Goal: Answer question/provide support: Share knowledge or assist other users

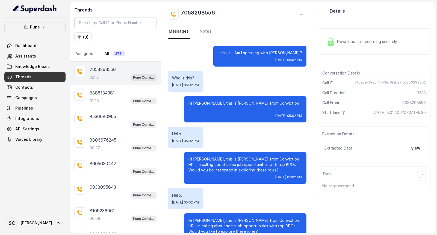
scroll to position [509, 0]
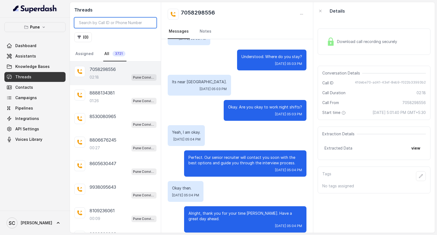
click at [96, 23] on input "search" at bounding box center [115, 22] width 82 height 10
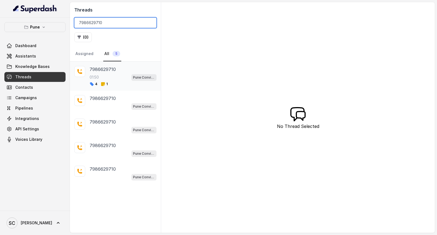
type input "7986629710"
click at [112, 72] on p "7986629710" at bounding box center [103, 69] width 26 height 7
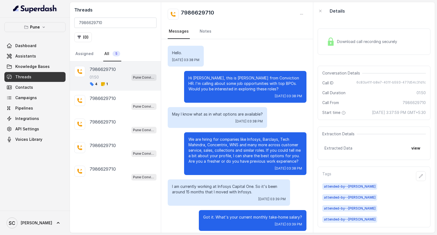
scroll to position [367, 0]
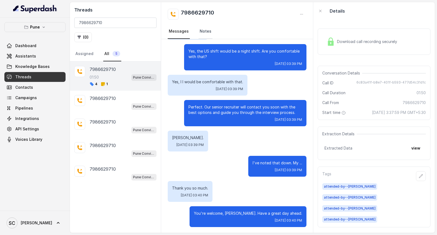
click at [206, 30] on link "Notes" at bounding box center [206, 31] width 14 height 15
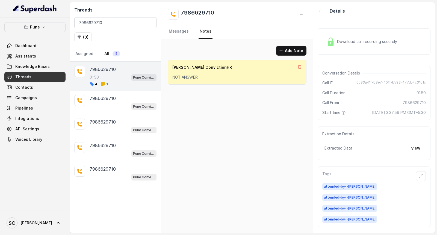
click at [109, 69] on p "7986629710" at bounding box center [103, 69] width 26 height 7
click at [186, 31] on link "Messages" at bounding box center [179, 31] width 22 height 15
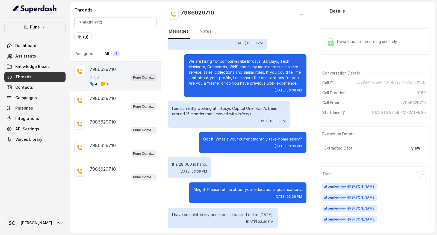
scroll to position [91, 0]
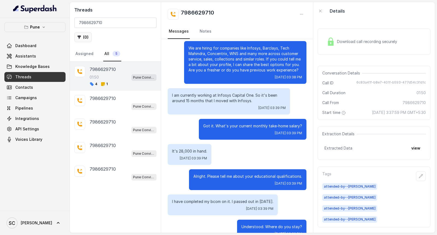
click at [86, 39] on button "( 0 )" at bounding box center [82, 37] width 17 height 10
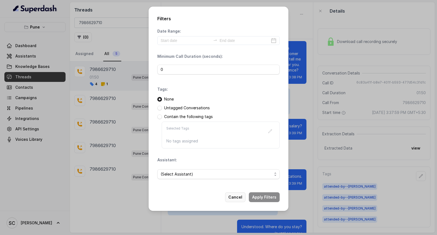
click at [239, 195] on button "Cancel" at bounding box center [235, 197] width 20 height 10
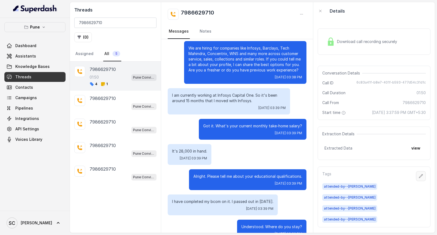
click at [420, 175] on button "button" at bounding box center [421, 176] width 10 height 10
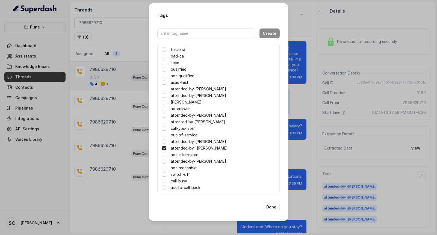
click at [307, 107] on div "Tags Create to-send bad-call seen qualified not-qualified asad-test attended-by…" at bounding box center [218, 117] width 437 height 235
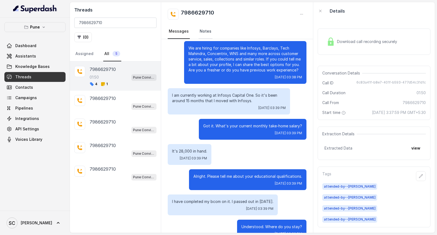
click at [200, 31] on link "Notes" at bounding box center [206, 31] width 14 height 15
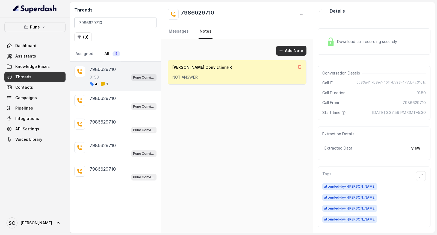
click at [288, 48] on button "Add Note" at bounding box center [291, 51] width 30 height 10
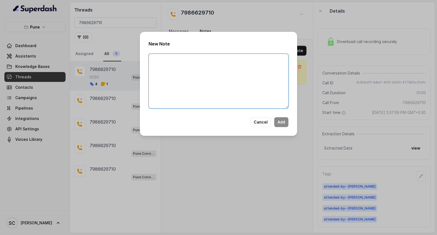
click at [191, 65] on textarea at bounding box center [219, 81] width 140 height 55
type textarea "goes to Amruta"
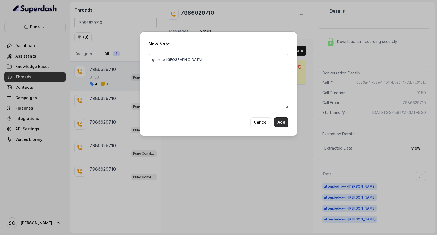
click at [283, 122] on button "Add" at bounding box center [281, 122] width 14 height 10
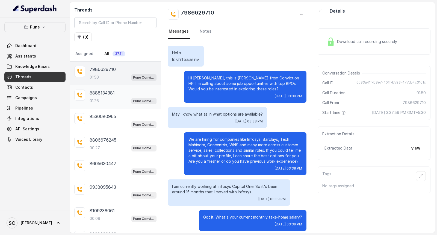
scroll to position [367, 0]
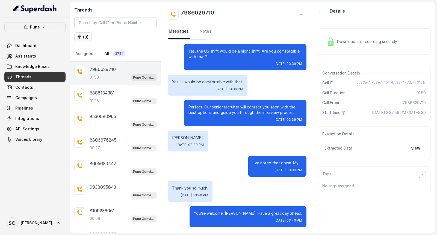
click at [86, 36] on button "( 0 )" at bounding box center [82, 37] width 17 height 10
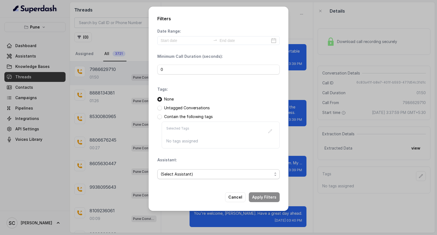
click at [172, 174] on span "(Select Assistant)" at bounding box center [217, 174] width 112 height 7
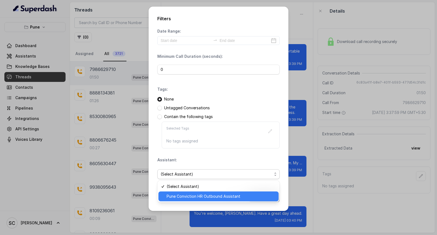
click at [178, 191] on div "Pune Conviction HR Outbound Assistant" at bounding box center [219, 196] width 120 height 10
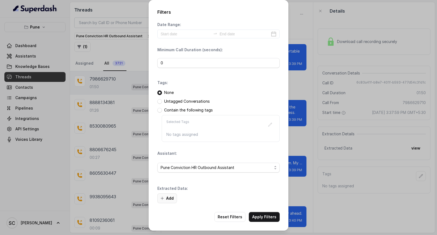
click at [168, 199] on button "Add" at bounding box center [167, 198] width 20 height 10
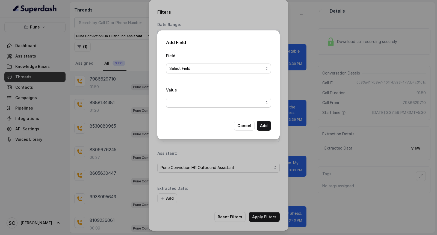
click at [182, 69] on span "Select Field" at bounding box center [216, 68] width 94 height 7
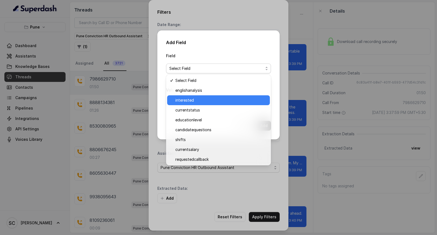
click at [186, 99] on span "interested" at bounding box center [220, 100] width 91 height 7
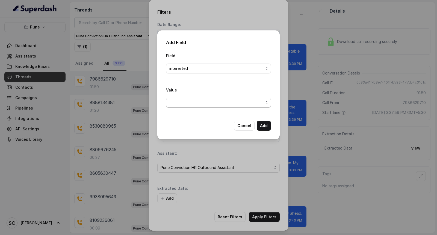
click at [181, 101] on span "button" at bounding box center [218, 103] width 105 height 10
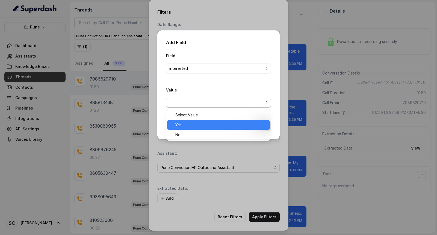
click at [181, 122] on span "Yes" at bounding box center [220, 124] width 91 height 7
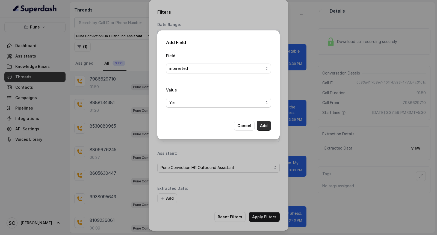
click at [260, 126] on button "Add" at bounding box center [264, 126] width 14 height 10
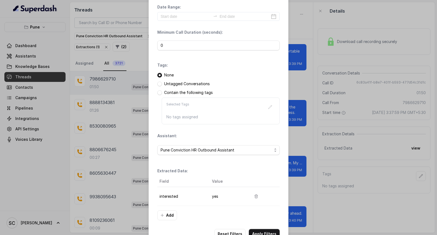
scroll to position [34, 0]
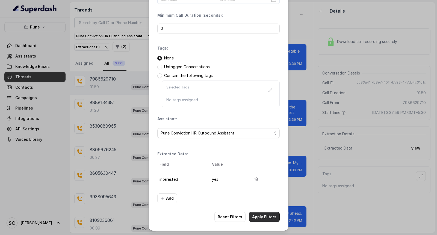
click at [255, 216] on button "Apply Filters" at bounding box center [264, 217] width 31 height 10
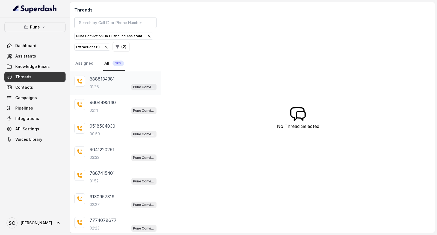
click at [109, 85] on div "01:26 Pune Conviction HR Outbound Assistant" at bounding box center [123, 86] width 67 height 7
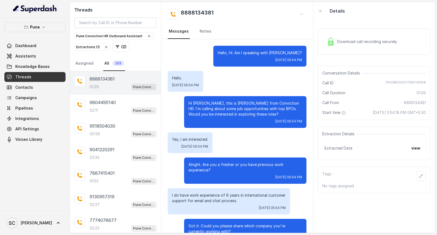
scroll to position [381, 0]
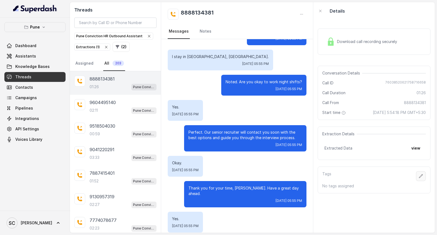
click at [419, 175] on icon "button" at bounding box center [421, 176] width 4 height 4
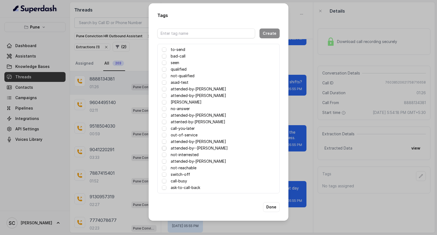
click at [166, 148] on span at bounding box center [164, 148] width 4 height 4
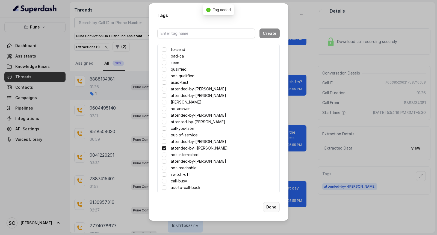
click at [269, 205] on button "Done" at bounding box center [271, 207] width 17 height 10
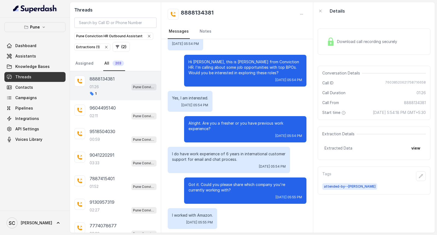
scroll to position [0, 0]
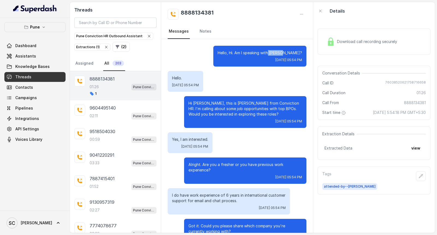
drag, startPoint x: 282, startPoint y: 51, endPoint x: 300, endPoint y: 53, distance: 18.1
click at [300, 53] on div "Hello, Hi. Am I speaking with VASIM? Wed, Sep 24, 2025, 05:54 PM" at bounding box center [259, 56] width 93 height 21
copy p "VASIM?"
drag, startPoint x: 180, startPoint y: 10, endPoint x: 225, endPoint y: 13, distance: 45.2
click at [225, 13] on div "8888134381" at bounding box center [237, 14] width 139 height 11
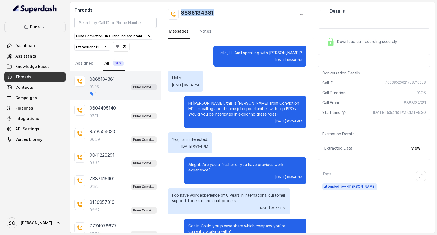
copy h2 "8888134381"
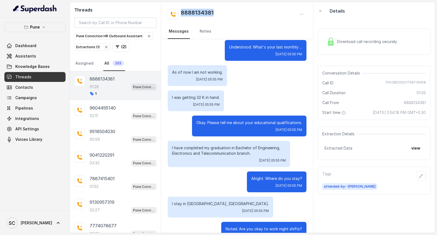
scroll to position [243, 0]
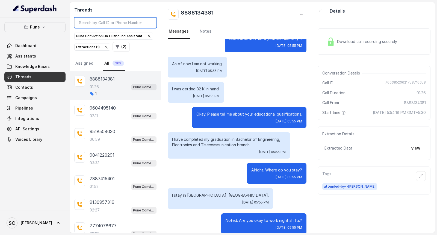
click at [102, 21] on input "search" at bounding box center [115, 22] width 82 height 10
paste input "7058298556"
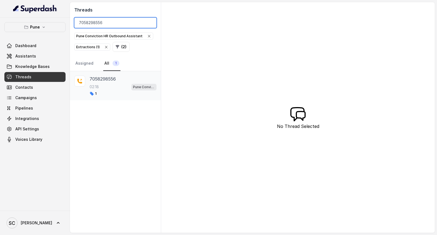
type input "7058298556"
click at [104, 80] on p "7058298556" at bounding box center [103, 78] width 26 height 7
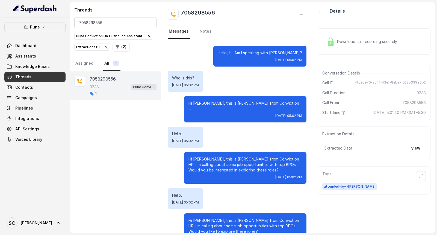
scroll to position [509, 0]
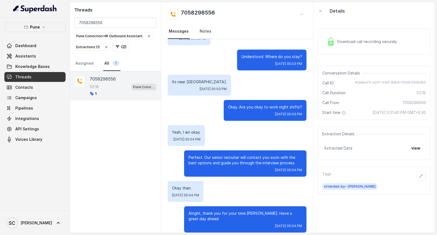
click at [199, 31] on link "Notes" at bounding box center [206, 31] width 14 height 15
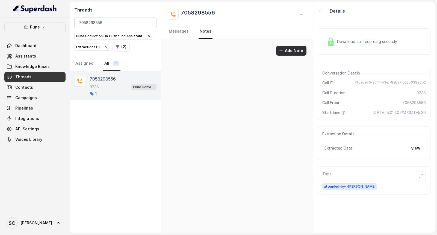
click at [288, 50] on button "Add Note" at bounding box center [291, 51] width 30 height 10
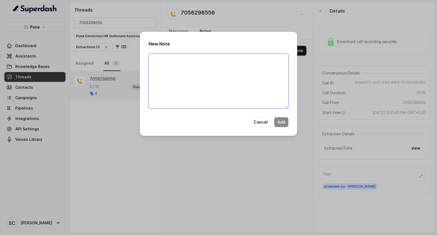
click at [225, 72] on textarea at bounding box center [219, 81] width 140 height 55
click at [172, 69] on textarea at bounding box center [219, 81] width 140 height 55
paste textarea "5yrs of exp. grad-2025,48k in hand,high salary acceptations."
click at [257, 60] on textarea "5yrs of exp. grad-2025,48k in hand,high salary acceptations." at bounding box center [219, 81] width 140 height 55
click at [257, 60] on textarea "5yrs of exp. grad-2025,48k in hand,high salary acceptations. No options." at bounding box center [219, 81] width 140 height 55
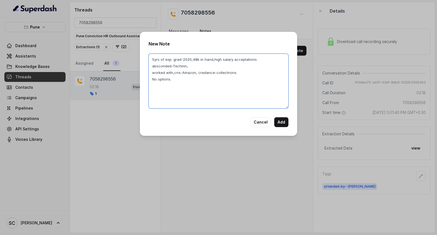
click at [177, 78] on textarea "5yrs of exp. grad-2025,48k in hand,high salary acceptations. absconded-Techmn, …" at bounding box center [219, 81] width 140 height 55
type textarea "5yrs of exp. grad-2025,48k in hand,high salary acceptations. absconded-Techmn, …"
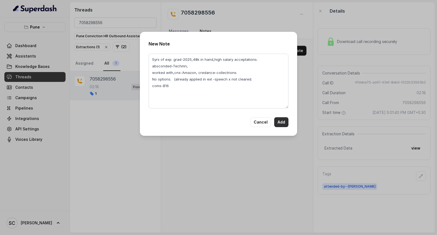
click at [280, 121] on button "Add" at bounding box center [281, 122] width 14 height 10
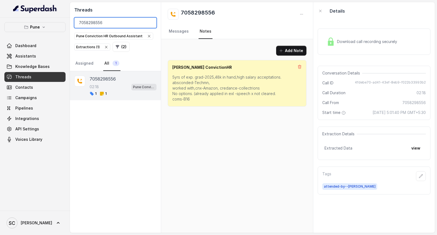
drag, startPoint x: 110, startPoint y: 22, endPoint x: 65, endPoint y: 27, distance: 45.0
click at [65, 27] on div "Pune Dashboard Assistants Knowledge Bases Threads Contacts Campaigns Pipelines …" at bounding box center [218, 117] width 437 height 235
paste input "8888134381"
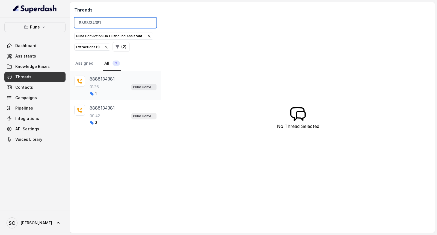
type input "8888134381"
click at [101, 82] on p "8888134381" at bounding box center [102, 78] width 25 height 7
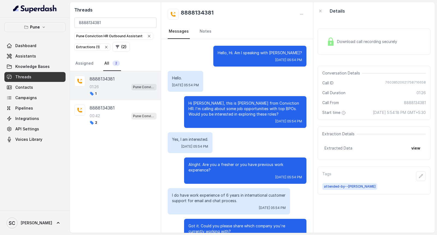
scroll to position [381, 0]
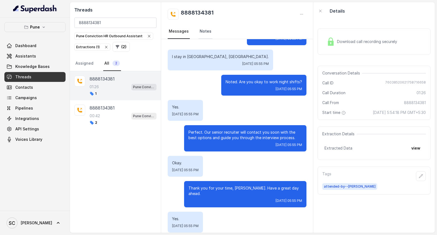
click at [200, 28] on link "Notes" at bounding box center [206, 31] width 14 height 15
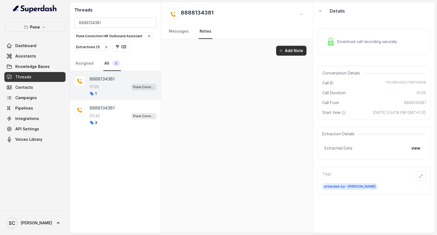
click at [292, 50] on button "Add Note" at bounding box center [291, 51] width 30 height 10
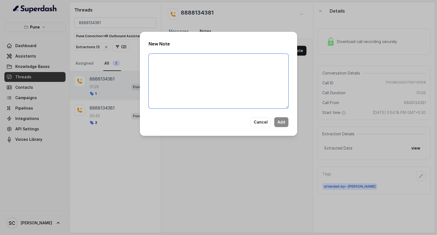
click at [201, 68] on textarea at bounding box center [219, 81] width 140 height 55
type textarea "Na"
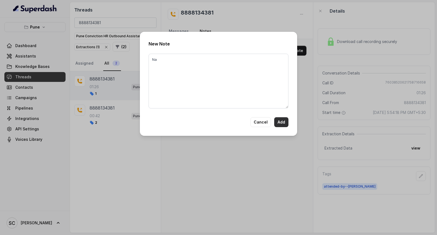
click at [282, 121] on button "Add" at bounding box center [281, 122] width 14 height 10
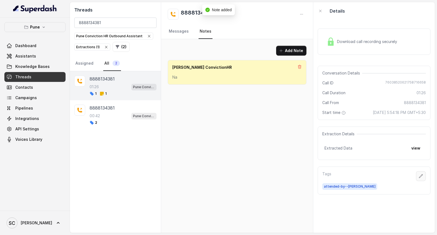
click at [420, 174] on icon "button" at bounding box center [422, 176] width 4 height 4
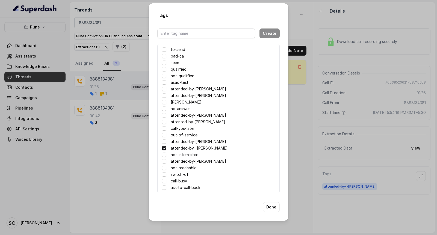
click at [165, 110] on span at bounding box center [164, 108] width 4 height 4
click at [271, 206] on button "Done" at bounding box center [271, 207] width 17 height 10
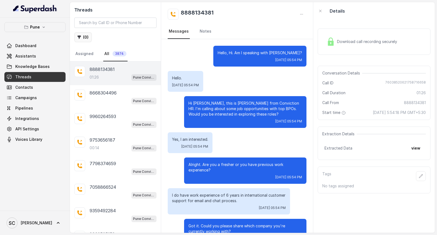
scroll to position [381, 0]
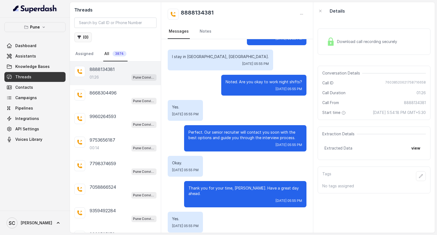
click at [84, 36] on button "( 0 )" at bounding box center [82, 37] width 17 height 10
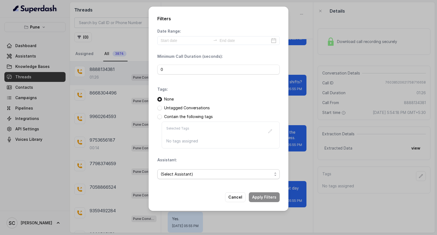
click at [169, 176] on span "(Select Assistant)" at bounding box center [217, 174] width 112 height 7
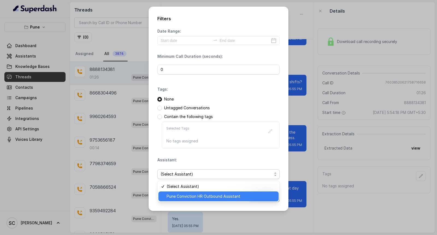
click at [176, 194] on span "Pune Conviction HR Outbound Assistant" at bounding box center [221, 196] width 109 height 7
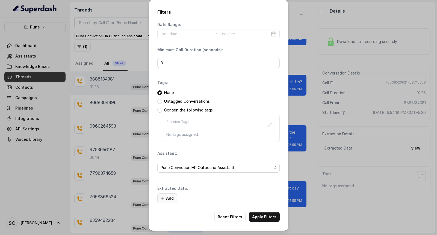
click at [169, 198] on button "Add" at bounding box center [167, 198] width 20 height 10
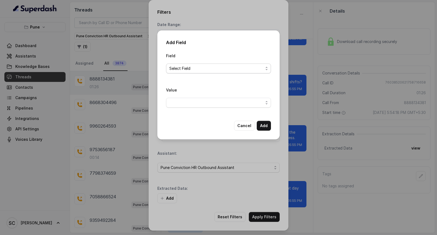
click at [174, 66] on span "Select Field" at bounding box center [216, 68] width 94 height 7
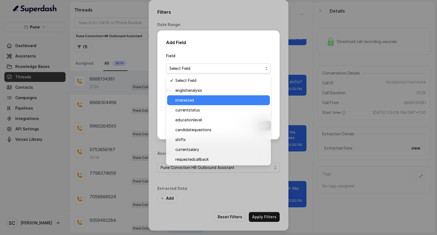
click at [181, 100] on span "interested" at bounding box center [220, 100] width 91 height 7
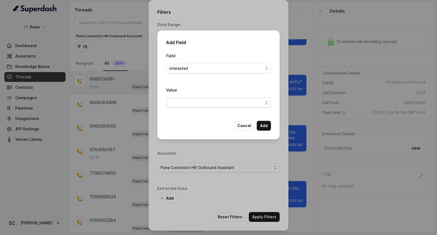
click at [180, 102] on span "button" at bounding box center [218, 103] width 105 height 10
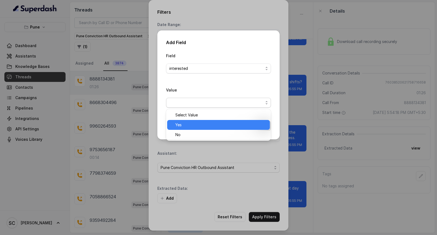
click at [182, 124] on span "Yes" at bounding box center [220, 124] width 91 height 7
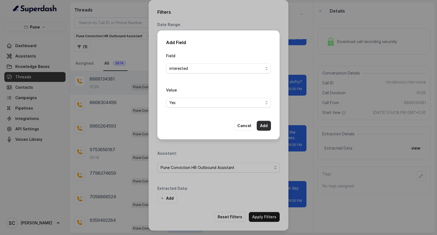
click at [260, 124] on button "Add" at bounding box center [264, 126] width 14 height 10
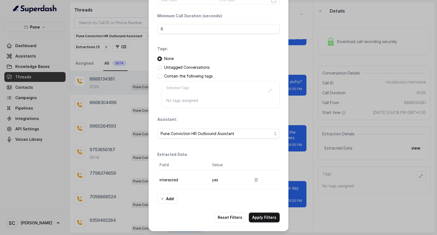
scroll to position [34, 0]
click at [258, 215] on button "Apply Filters" at bounding box center [264, 217] width 31 height 10
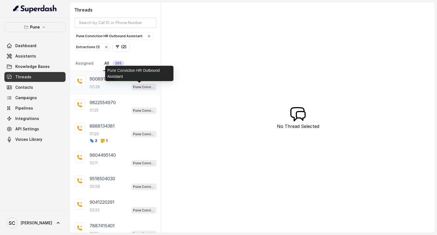
click at [93, 83] on div "9008917947 00:28 Pune Conviction HR Outbound Assistant" at bounding box center [123, 82] width 67 height 15
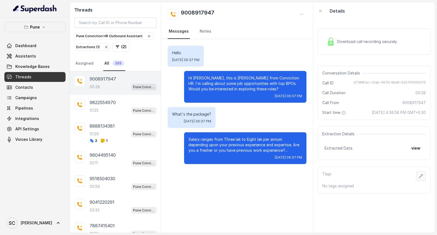
click at [419, 175] on icon "button" at bounding box center [421, 176] width 4 height 4
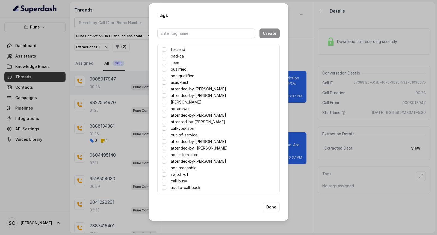
click at [165, 147] on span at bounding box center [164, 148] width 4 height 4
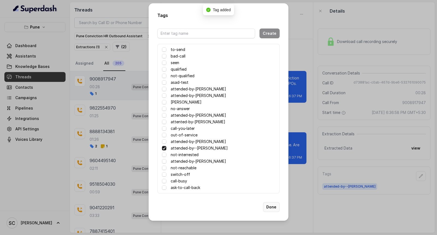
click at [272, 206] on button "Done" at bounding box center [271, 207] width 17 height 10
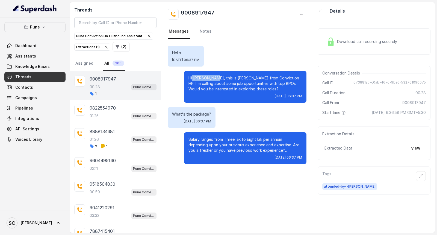
drag, startPoint x: 192, startPoint y: 78, endPoint x: 209, endPoint y: 77, distance: 16.7
click at [209, 77] on p "Hi Iraishita, this is Monica from Conviction HR. I'm calling about some job opp…" at bounding box center [246, 83] width 114 height 16
copy p "Iraishita,"
drag, startPoint x: 179, startPoint y: 9, endPoint x: 217, endPoint y: 10, distance: 38.0
click at [217, 10] on div "9008917947" at bounding box center [237, 14] width 139 height 11
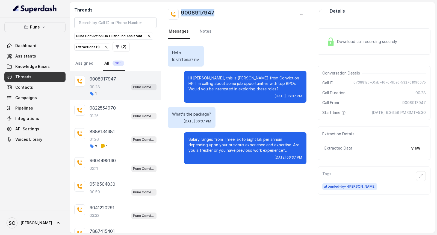
copy h2 "9008917947"
click at [201, 13] on h2 "9008917947" at bounding box center [198, 14] width 34 height 11
drag, startPoint x: 194, startPoint y: 78, endPoint x: 208, endPoint y: 78, distance: 13.7
click at [208, 78] on p "Hi Iraishita, this is Monica from Conviction HR. I'm calling about some job opp…" at bounding box center [246, 83] width 114 height 16
click at [213, 95] on div "Wed, Sep 24, 2025, 06:37 PM" at bounding box center [246, 96] width 114 height 4
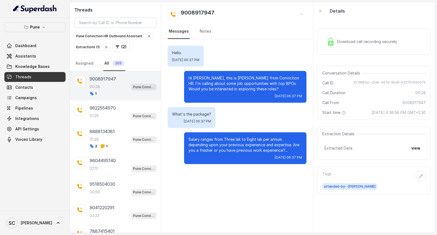
click at [203, 77] on p "Hi Iraishita, this is Monica from Conviction HR. I'm calling about some job opp…" at bounding box center [246, 83] width 114 height 16
copy p "Iraishita"
click at [224, 108] on div "What's the package? Wed, Sep 24, 2025, 06:37 PM" at bounding box center [237, 117] width 139 height 21
drag, startPoint x: 192, startPoint y: 76, endPoint x: 210, endPoint y: 76, distance: 17.8
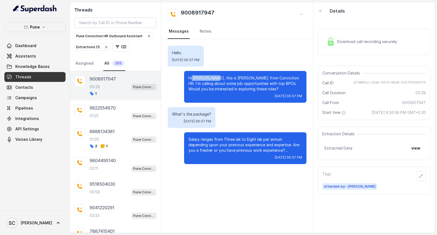
click at [210, 76] on p "Hi Iraishita, this is Monica from Conviction HR. I'm calling about some job opp…" at bounding box center [246, 83] width 114 height 16
copy p "Iraishita,"
click at [203, 32] on link "Notes" at bounding box center [206, 31] width 14 height 15
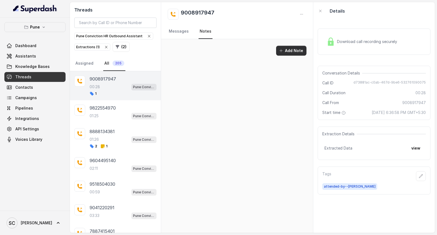
click at [288, 51] on button "Add Note" at bounding box center [291, 51] width 30 height 10
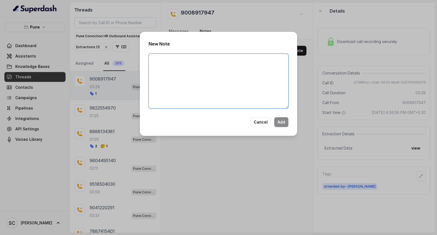
click at [211, 67] on textarea at bounding box center [219, 81] width 140 height 55
type textarea "NA"
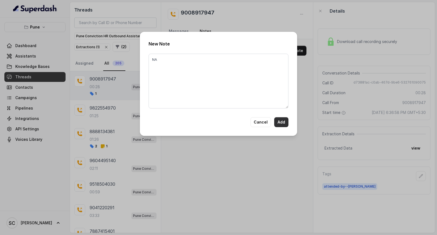
click at [285, 123] on button "Add" at bounding box center [281, 122] width 14 height 10
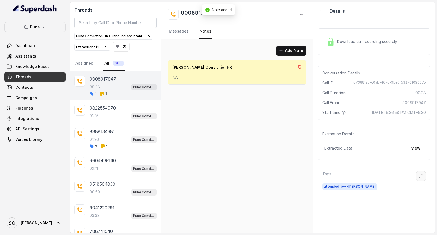
click at [419, 176] on icon "button" at bounding box center [421, 176] width 4 height 4
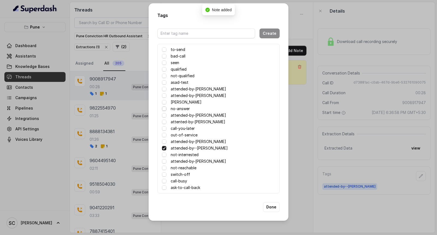
click at [164, 109] on span at bounding box center [164, 108] width 4 height 4
click at [271, 204] on button "Done" at bounding box center [271, 207] width 17 height 10
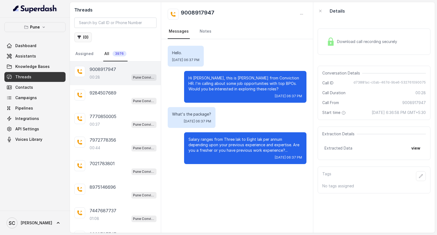
click at [84, 36] on button "( 0 )" at bounding box center [82, 37] width 17 height 10
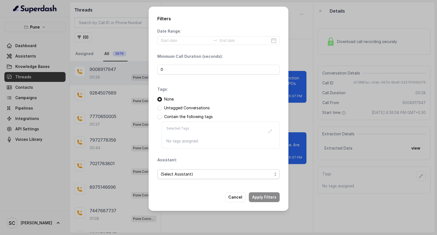
click at [172, 175] on span "(Select Assistant)" at bounding box center [217, 174] width 112 height 7
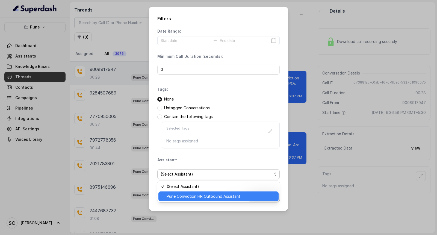
click at [171, 194] on span "Pune Conviction HR Outbound Assistant" at bounding box center [221, 196] width 109 height 7
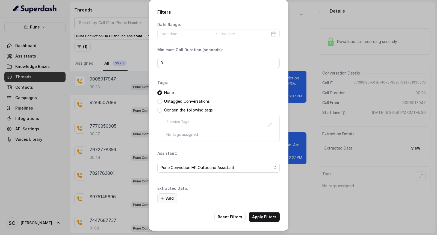
click at [170, 196] on button "Add" at bounding box center [167, 198] width 20 height 10
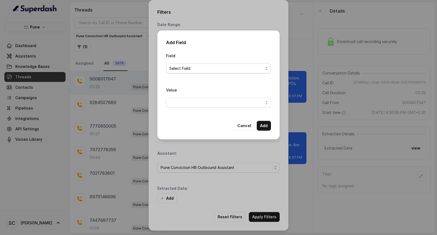
click at [176, 69] on span "Select Field" at bounding box center [216, 68] width 94 height 7
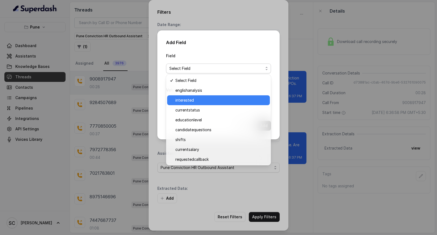
click at [180, 99] on span "interested" at bounding box center [220, 100] width 91 height 7
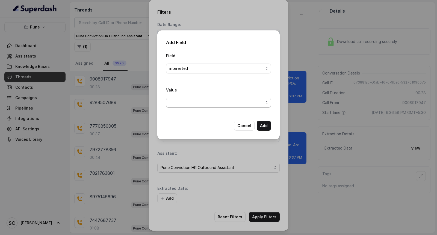
click at [177, 98] on span "button" at bounding box center [218, 103] width 105 height 10
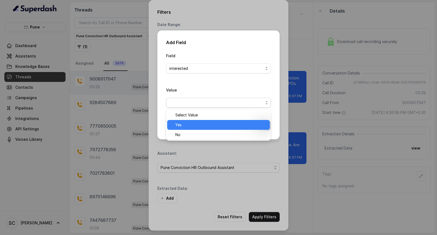
click at [176, 122] on span "Yes" at bounding box center [220, 124] width 91 height 7
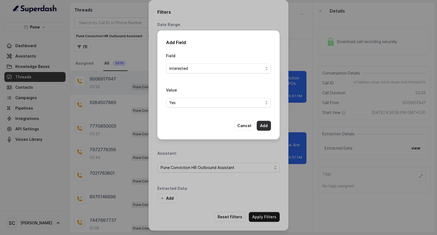
click at [263, 124] on button "Add" at bounding box center [264, 126] width 14 height 10
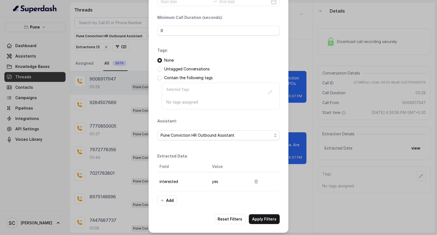
scroll to position [34, 0]
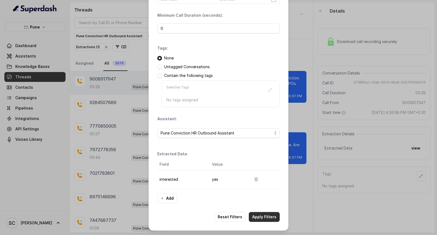
click at [263, 216] on button "Apply Filters" at bounding box center [264, 217] width 31 height 10
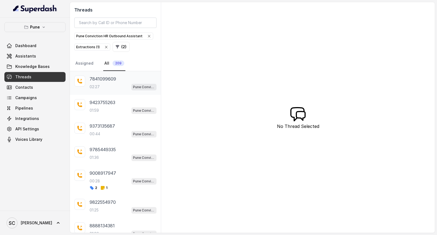
click at [100, 81] on p "7841099609" at bounding box center [103, 78] width 27 height 7
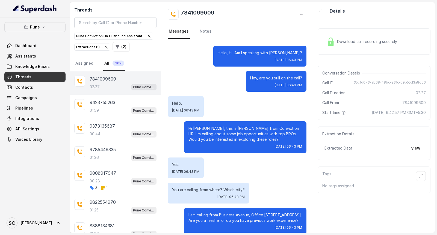
scroll to position [534, 0]
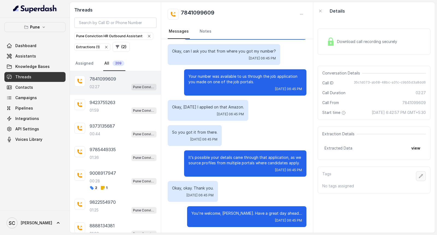
click at [420, 175] on icon "button" at bounding box center [422, 176] width 4 height 4
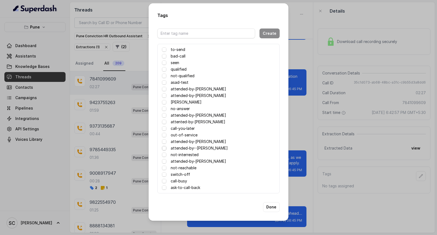
click at [164, 149] on span at bounding box center [164, 148] width 4 height 4
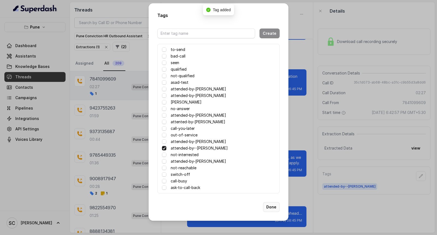
click at [271, 206] on button "Done" at bounding box center [271, 207] width 17 height 10
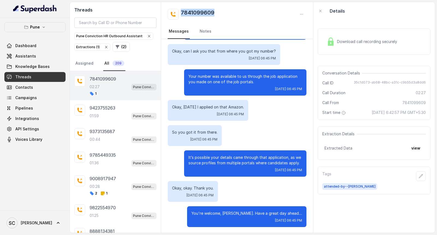
drag, startPoint x: 180, startPoint y: 10, endPoint x: 216, endPoint y: 10, distance: 36.6
click at [216, 10] on div "7841099609" at bounding box center [237, 14] width 139 height 11
copy h2 "7841099609"
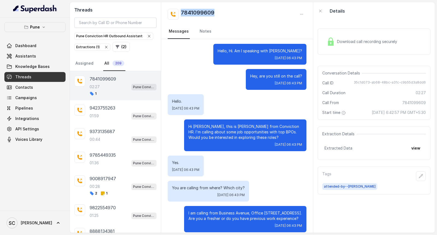
scroll to position [0, 0]
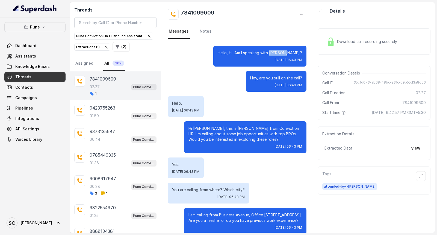
drag, startPoint x: 280, startPoint y: 52, endPoint x: 301, endPoint y: 53, distance: 21.1
click at [301, 53] on div "Hello, Hi. Am I speaking with Najmeen? Wed, Sep 24, 2025, 06:43 PM" at bounding box center [259, 56] width 93 height 21
copy p "Najmeen?"
click at [419, 175] on icon "button" at bounding box center [421, 176] width 4 height 4
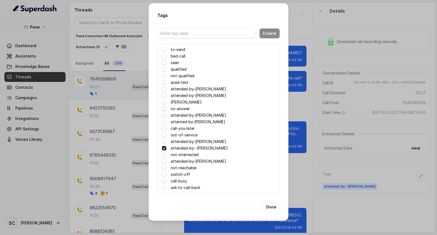
click at [164, 108] on span at bounding box center [164, 108] width 4 height 4
click at [271, 207] on button "Done" at bounding box center [271, 207] width 17 height 10
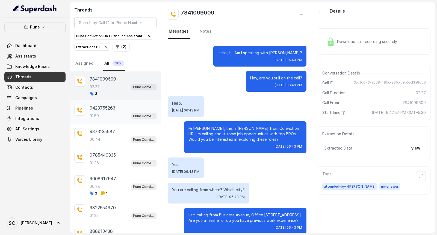
click at [96, 111] on div "9423755263 01:59 Pune Conviction HR Outbound Assistant" at bounding box center [123, 111] width 67 height 15
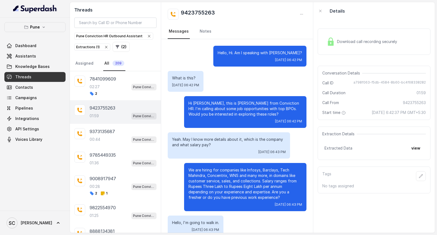
scroll to position [444, 0]
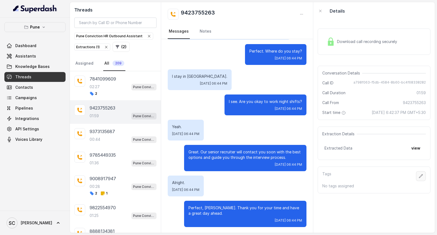
click at [419, 174] on icon "button" at bounding box center [421, 176] width 4 height 4
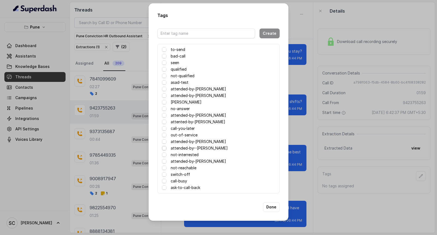
click at [165, 149] on span at bounding box center [164, 148] width 4 height 4
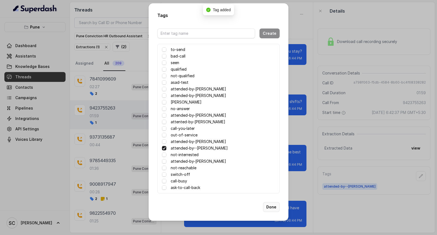
click at [272, 206] on button "Done" at bounding box center [271, 207] width 17 height 10
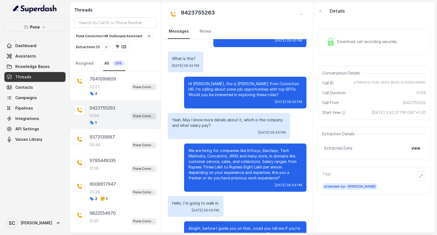
scroll to position [0, 0]
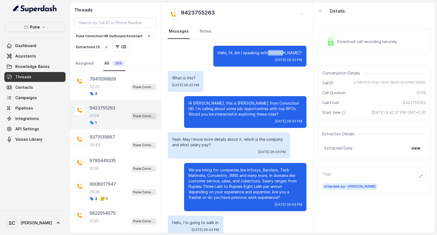
drag, startPoint x: 283, startPoint y: 50, endPoint x: 297, endPoint y: 52, distance: 13.6
click at [297, 52] on p "Hello, Hi. Am I speaking with Leena?" at bounding box center [260, 52] width 84 height 5
copy p "Leena?"
click at [199, 31] on link "Notes" at bounding box center [206, 31] width 14 height 15
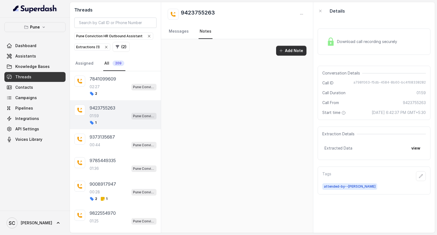
click at [286, 50] on button "Add Note" at bounding box center [291, 51] width 30 height 10
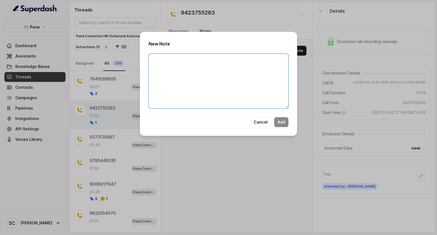
click at [183, 63] on textarea at bounding box center [219, 81] width 140 height 55
type textarea "S"
click at [233, 62] on textarea "currently working in techmn-ups technical" at bounding box center [219, 81] width 140 height 55
click at [241, 59] on textarea "currently working in techmn-ups technical process looking for uk shifts, Coms- …" at bounding box center [219, 81] width 140 height 55
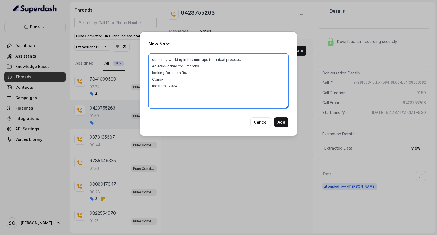
click at [181, 84] on textarea "currently working in techmn-ups technical process, eclers-worked for 5months lo…" at bounding box center [219, 81] width 140 height 55
type textarea "currently working in techmn-ups technical process, eclers-worked for 5months lo…"
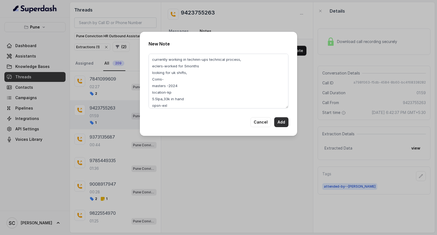
click at [279, 121] on button "Add" at bounding box center [281, 122] width 14 height 10
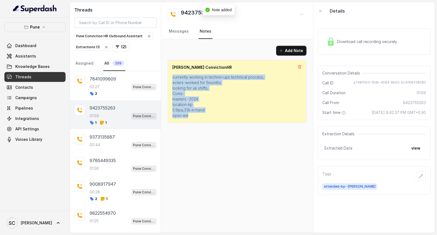
drag, startPoint x: 172, startPoint y: 77, endPoint x: 201, endPoint y: 119, distance: 51.1
click at [201, 119] on div "Salman ConvictionHR currently working in techmn-ups technical process, eclers-w…" at bounding box center [237, 91] width 139 height 63
copy p "currently working in techmn-ups technical process, eclers-worked for 5months lo…"
click at [206, 140] on div "Add Note Salman ConvictionHR currently working in techmn-ups technical process,…" at bounding box center [237, 135] width 152 height 193
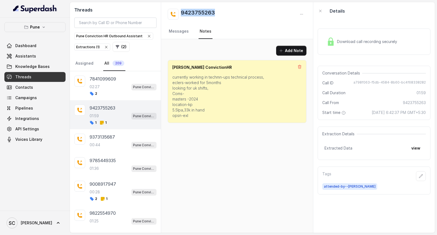
drag, startPoint x: 179, startPoint y: 11, endPoint x: 219, endPoint y: 12, distance: 39.7
click at [219, 12] on div "9423755263" at bounding box center [237, 14] width 139 height 11
copy h2 "9423755263"
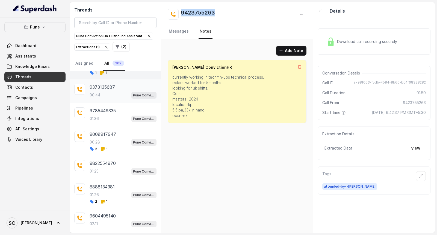
scroll to position [112, 0]
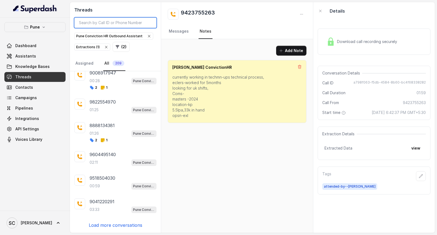
click at [111, 23] on input "search" at bounding box center [115, 22] width 82 height 10
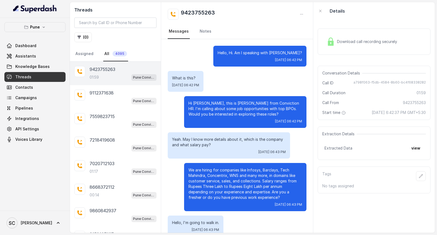
scroll to position [444, 0]
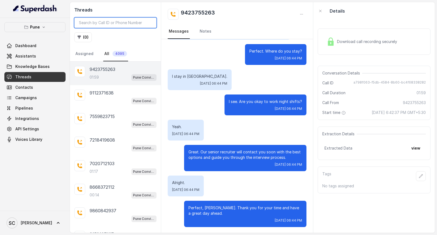
click at [90, 22] on input "search" at bounding box center [115, 22] width 82 height 10
click at [80, 36] on icon "button" at bounding box center [80, 38] width 4 height 4
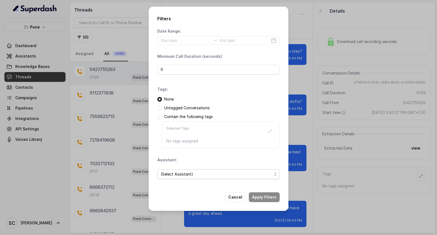
click at [189, 173] on span "(Select Assistant)" at bounding box center [217, 174] width 112 height 7
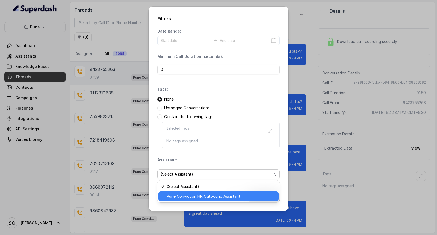
click at [183, 194] on span "Pune Conviction HR Outbound Assistant" at bounding box center [221, 196] width 109 height 7
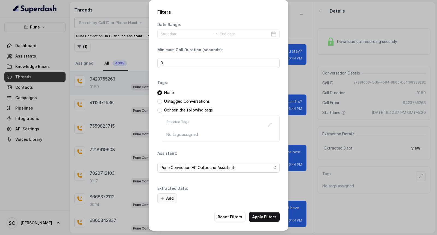
click at [168, 198] on button "Add" at bounding box center [167, 198] width 20 height 10
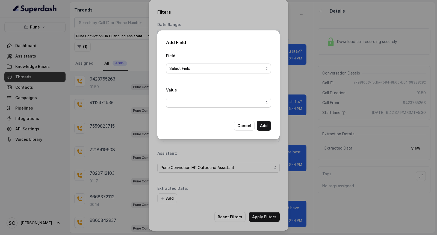
click at [176, 68] on span "Select Field" at bounding box center [216, 68] width 94 height 7
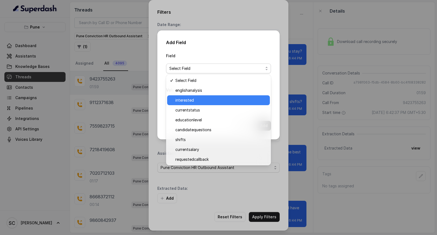
click at [185, 99] on span "interested" at bounding box center [220, 100] width 91 height 7
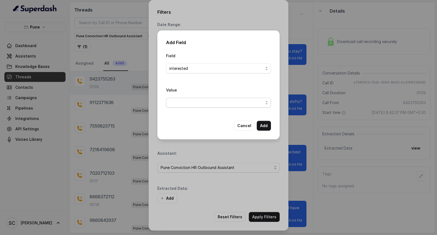
drag, startPoint x: 176, startPoint y: 100, endPoint x: 177, endPoint y: 105, distance: 5.0
click at [176, 101] on span "button" at bounding box center [218, 103] width 105 height 10
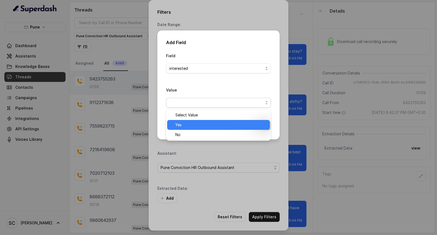
click at [181, 124] on span "Yes" at bounding box center [220, 124] width 91 height 7
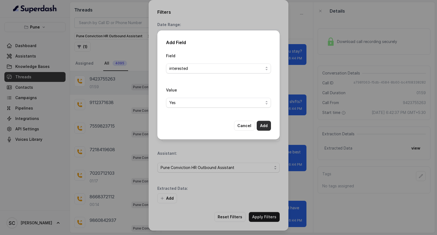
click at [264, 126] on button "Add" at bounding box center [264, 126] width 14 height 10
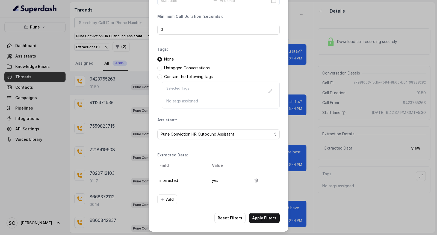
scroll to position [34, 0]
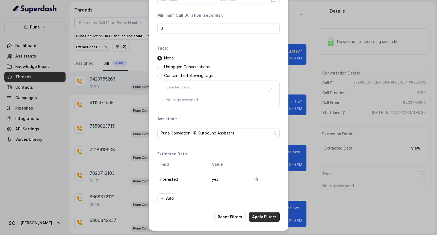
click at [264, 214] on button "Apply Filters" at bounding box center [264, 217] width 31 height 10
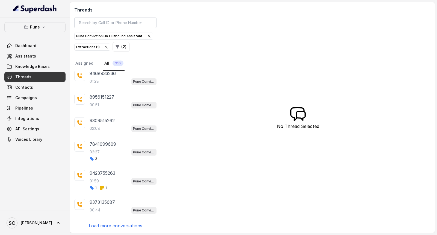
scroll to position [101, 0]
click at [103, 224] on p "Load more conversations" at bounding box center [116, 224] width 54 height 7
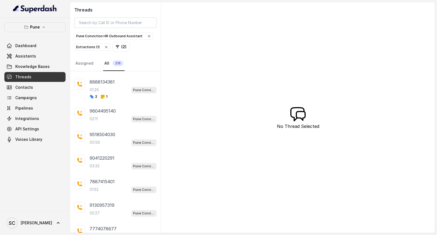
scroll to position [348, 0]
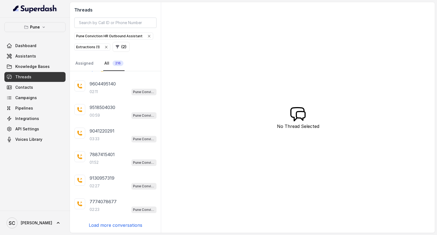
click at [113, 225] on p "Load more conversations" at bounding box center [116, 224] width 54 height 7
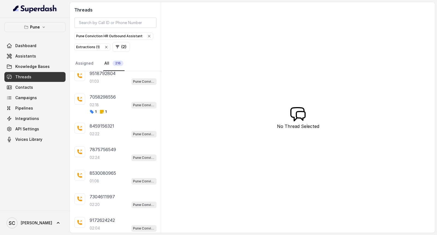
scroll to position [589, 0]
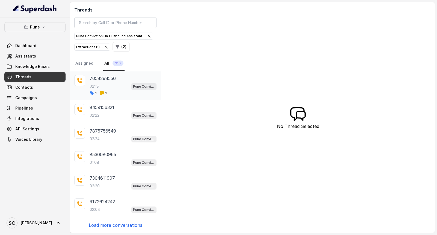
click at [101, 79] on p "7058298556" at bounding box center [103, 78] width 26 height 7
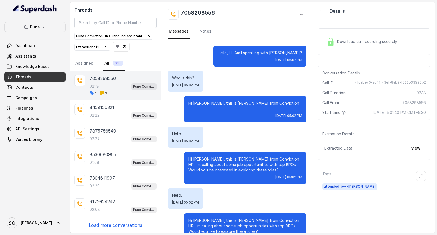
scroll to position [509, 0]
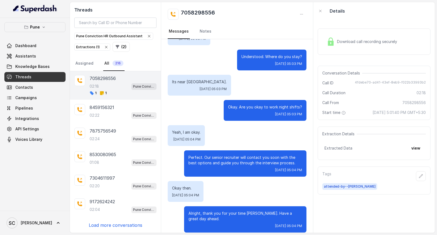
click at [124, 224] on p "Load more conversations" at bounding box center [116, 224] width 54 height 7
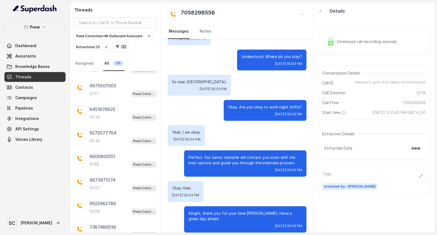
scroll to position [826, 0]
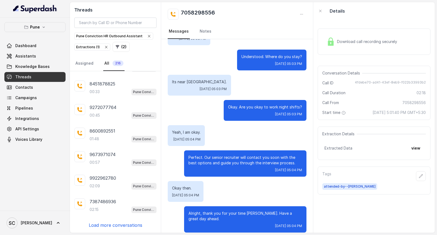
click at [114, 225] on p "Load more conversations" at bounding box center [116, 224] width 54 height 7
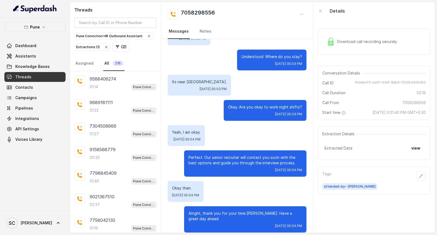
scroll to position [1062, 0]
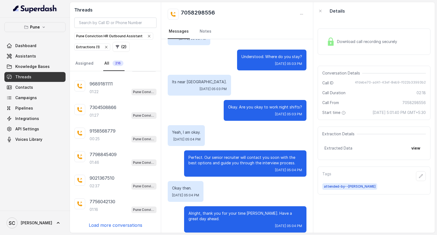
click at [116, 225] on p "Load more conversations" at bounding box center [116, 224] width 54 height 7
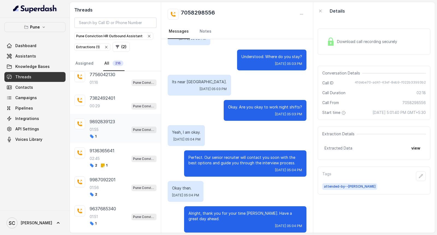
scroll to position [1153, 0]
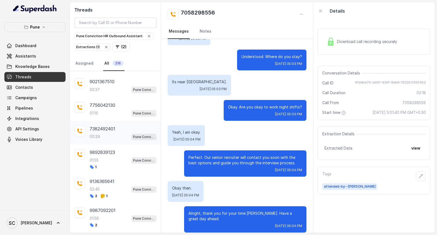
click at [98, 137] on div "7382492401 00:29 Pune Conviction HR Outbound Assistant" at bounding box center [123, 132] width 67 height 15
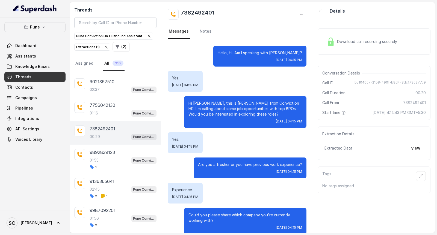
scroll to position [7, 0]
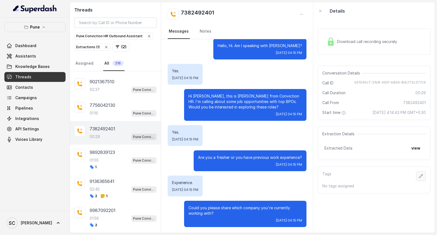
click at [420, 177] on icon "button" at bounding box center [422, 176] width 4 height 4
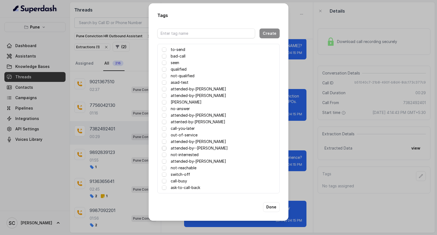
click at [165, 148] on span at bounding box center [164, 148] width 4 height 4
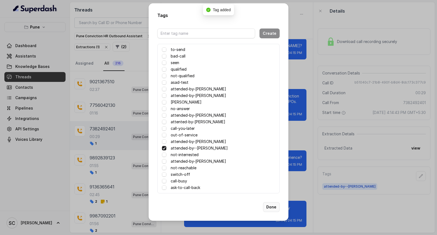
click at [271, 206] on button "Done" at bounding box center [271, 207] width 17 height 10
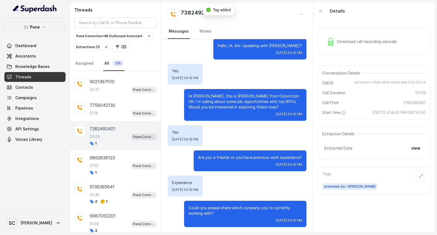
scroll to position [0, 0]
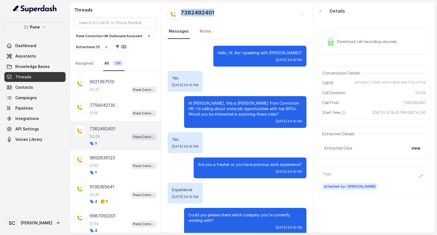
drag, startPoint x: 179, startPoint y: 11, endPoint x: 218, endPoint y: 13, distance: 39.1
click at [218, 13] on div "7382492401" at bounding box center [237, 14] width 139 height 11
copy h2 "7382492401"
drag, startPoint x: 283, startPoint y: 53, endPoint x: 297, endPoint y: 52, distance: 13.9
click at [297, 52] on p "Hello, Hi. Am I speaking with Neeraj?" at bounding box center [260, 52] width 84 height 5
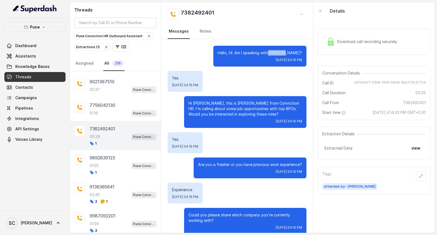
copy p "Neeraj?"
click at [206, 32] on link "Notes" at bounding box center [206, 31] width 14 height 15
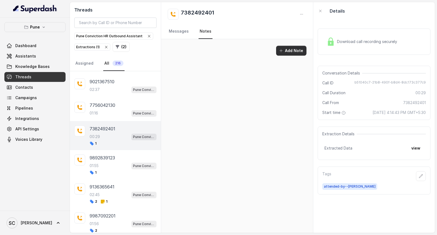
click at [290, 51] on button "Add Note" at bounding box center [291, 51] width 30 height 10
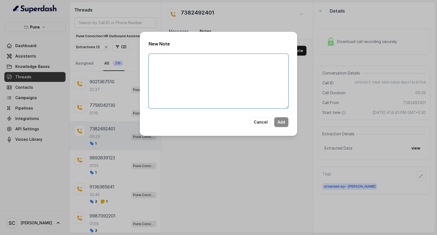
click at [193, 66] on textarea at bounding box center [219, 81] width 140 height 55
type textarea "n"
type textarea "C"
type textarea "NI"
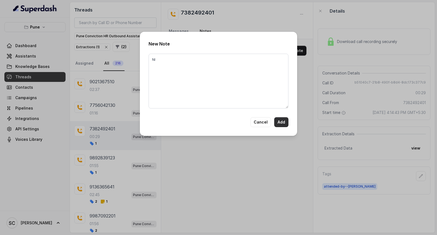
click at [280, 120] on button "Add" at bounding box center [281, 122] width 14 height 10
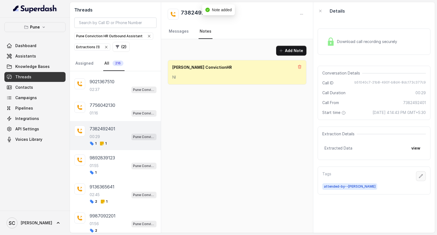
click at [419, 175] on button "button" at bounding box center [421, 176] width 10 height 10
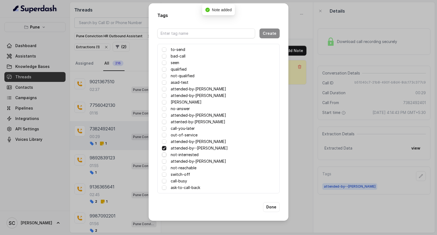
click at [163, 155] on span at bounding box center [164, 154] width 4 height 4
click at [274, 207] on button "Done" at bounding box center [271, 207] width 17 height 10
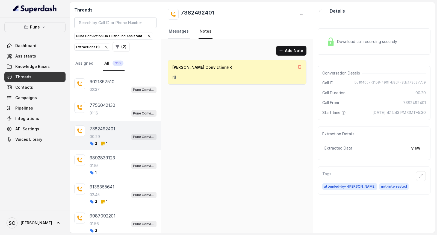
click at [179, 31] on link "Messages" at bounding box center [179, 31] width 22 height 15
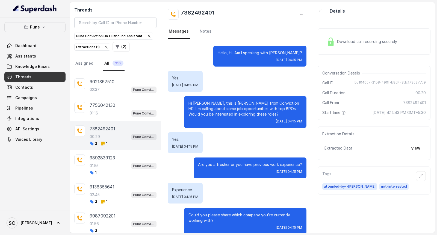
scroll to position [7, 0]
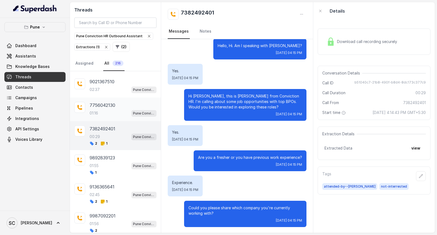
click at [95, 114] on div "7756042130 01:16 Pune Conviction HR Outbound Assistant" at bounding box center [123, 109] width 67 height 15
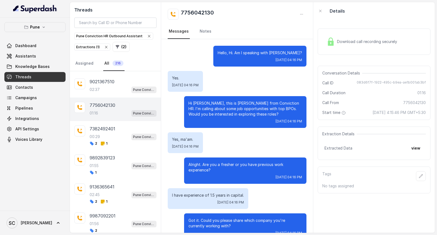
scroll to position [381, 0]
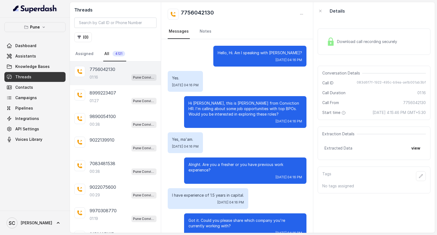
scroll to position [381, 0]
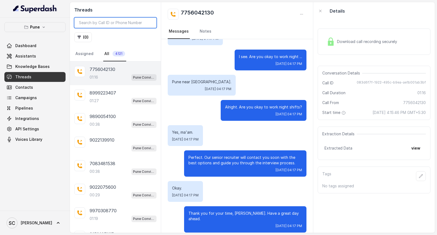
click at [85, 22] on input "search" at bounding box center [115, 22] width 82 height 10
click at [84, 35] on button "( 0 )" at bounding box center [82, 37] width 17 height 10
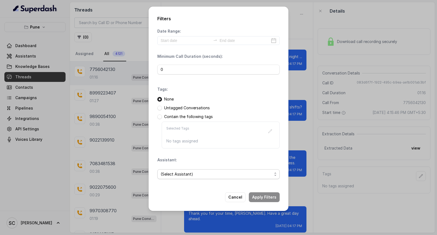
click at [172, 172] on span "(Select Assistant)" at bounding box center [217, 174] width 112 height 7
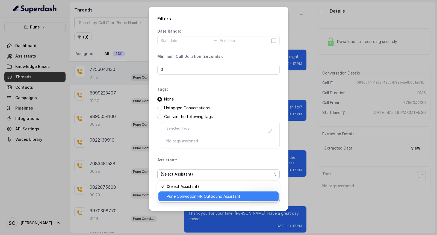
click at [182, 196] on span "Pune Conviction HR Outbound Assistant" at bounding box center [221, 196] width 109 height 7
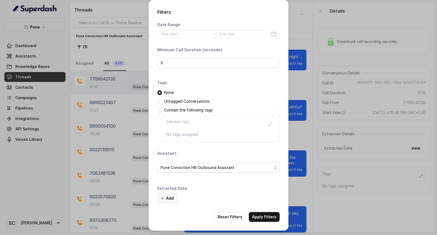
click at [169, 197] on button "Add" at bounding box center [167, 198] width 20 height 10
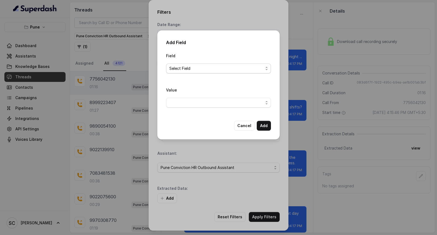
click at [177, 67] on span "Select Field" at bounding box center [216, 68] width 94 height 7
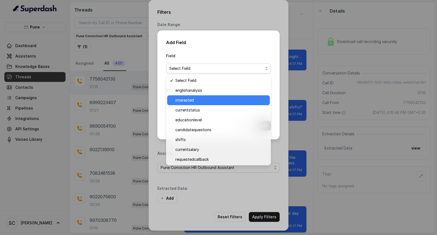
click at [182, 99] on span "interested" at bounding box center [220, 100] width 91 height 7
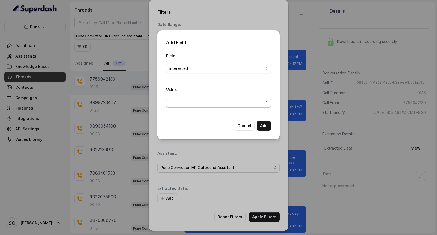
click at [175, 99] on span "button" at bounding box center [218, 103] width 105 height 10
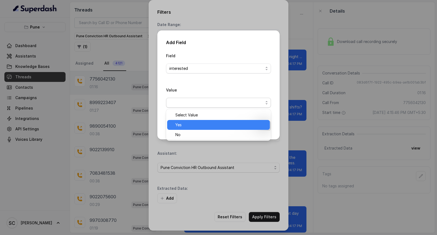
click at [181, 122] on span "Yes" at bounding box center [220, 124] width 91 height 7
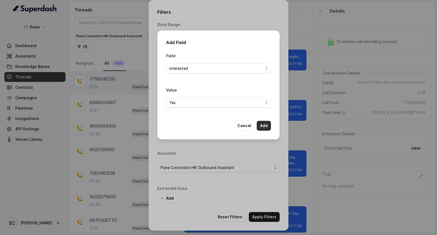
click at [264, 125] on button "Add" at bounding box center [264, 126] width 14 height 10
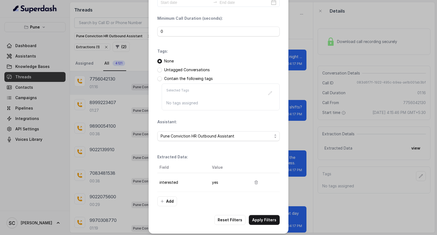
scroll to position [34, 0]
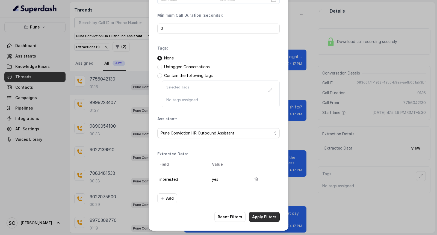
click at [257, 215] on button "Apply Filters" at bounding box center [264, 217] width 31 height 10
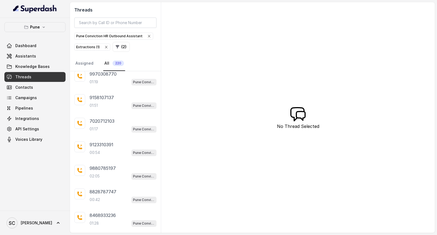
scroll to position [90, 0]
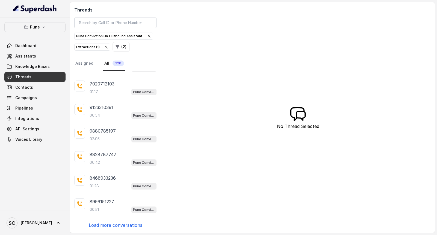
drag, startPoint x: 156, startPoint y: 141, endPoint x: 157, endPoint y: 148, distance: 6.8
click at [157, 145] on div "8999223407 01:27 Pune Conviction HR Outbound Assistant 9890054100 00:38 Pune Co…" at bounding box center [115, 151] width 91 height 161
click at [107, 223] on p "Load more conversations" at bounding box center [116, 224] width 54 height 7
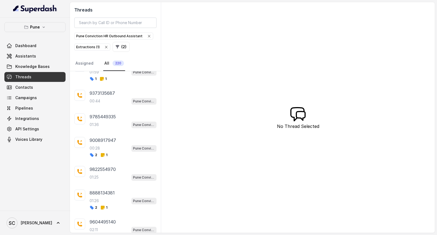
scroll to position [348, 0]
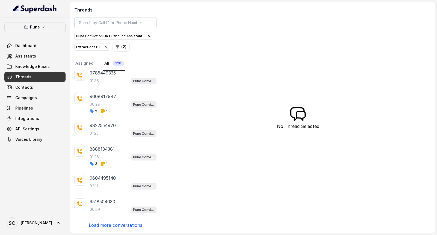
click at [111, 225] on p "Load more conversations" at bounding box center [116, 224] width 54 height 7
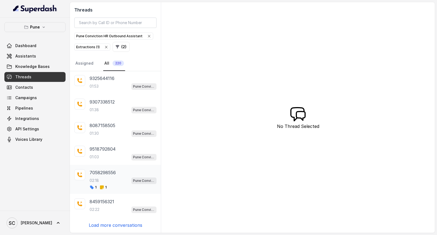
scroll to position [595, 0]
click at [109, 222] on p "Load more conversations" at bounding box center [116, 224] width 54 height 7
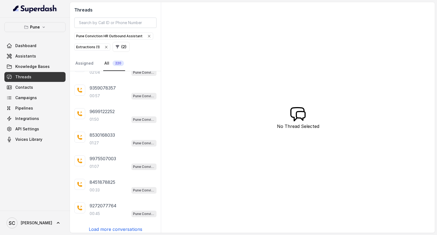
scroll to position [831, 0]
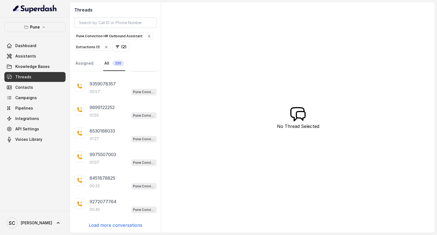
click at [111, 224] on p "Load more conversations" at bounding box center [116, 224] width 54 height 7
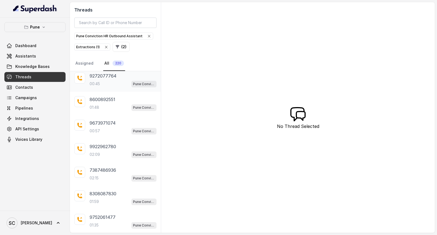
scroll to position [1067, 0]
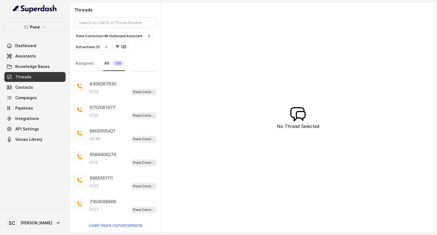
click at [109, 224] on p "Load more conversations" at bounding box center [116, 224] width 54 height 7
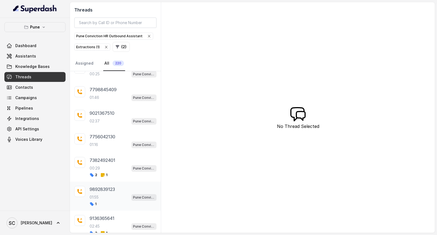
scroll to position [1215, 0]
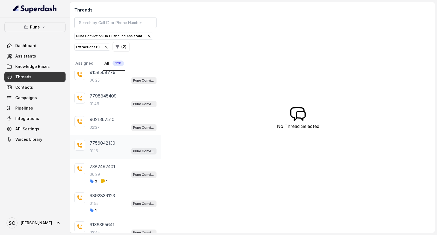
click at [105, 154] on div "01:16 Pune Conviction HR Outbound Assistant" at bounding box center [123, 150] width 67 height 7
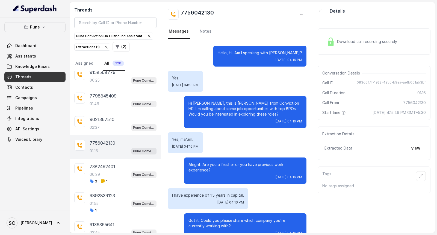
scroll to position [381, 0]
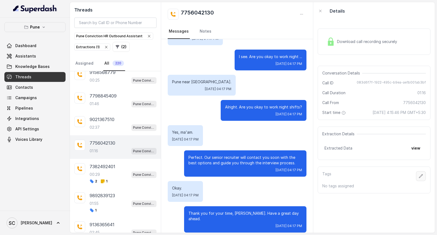
click at [420, 175] on icon "button" at bounding box center [422, 176] width 4 height 4
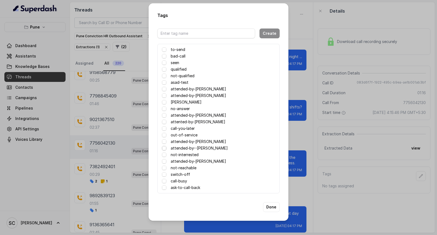
click at [165, 146] on span at bounding box center [164, 148] width 4 height 4
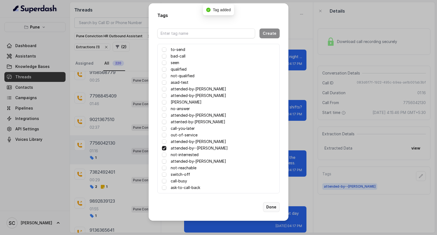
click at [270, 207] on button "Done" at bounding box center [271, 207] width 17 height 10
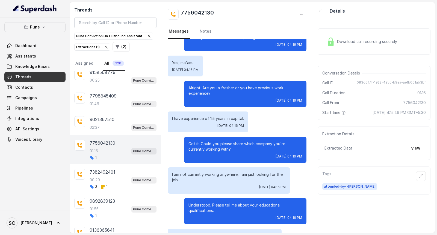
scroll to position [47, 0]
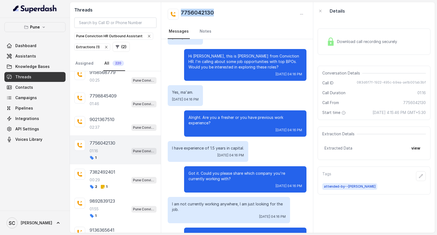
drag, startPoint x: 179, startPoint y: 11, endPoint x: 218, endPoint y: 13, distance: 38.6
click at [218, 13] on div "7756042130" at bounding box center [237, 14] width 139 height 11
copy h2 "7756042130"
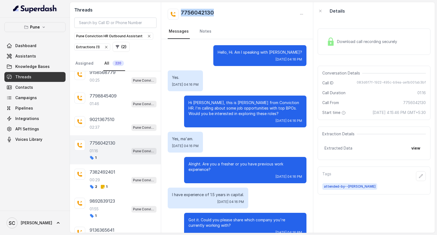
scroll to position [0, 0]
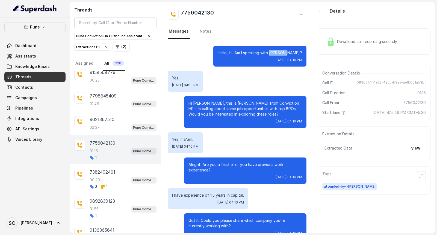
drag, startPoint x: 280, startPoint y: 52, endPoint x: 300, endPoint y: 52, distance: 19.1
click at [300, 52] on div "Hello, Hi. Am I speaking with [PERSON_NAME]? [DATE] 04:16 PM" at bounding box center [259, 56] width 93 height 21
copy p "[PERSON_NAME]?"
click at [203, 30] on link "Notes" at bounding box center [206, 31] width 14 height 15
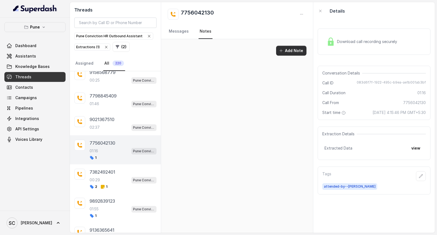
click at [300, 48] on button "Add Note" at bounding box center [291, 51] width 30 height 10
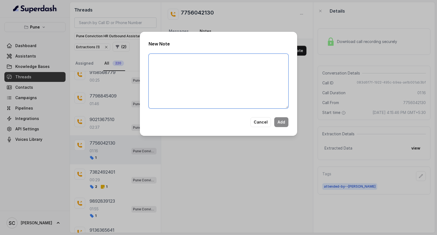
click at [174, 66] on textarea at bounding box center [219, 81] width 140 height 55
click at [151, 59] on textarea "CAPITA-1.5ys next" at bounding box center [219, 81] width 140 height 55
drag, startPoint x: 151, startPoint y: 59, endPoint x: 201, endPoint y: 61, distance: 49.8
click at [201, 61] on textarea "CAPITA-1.5ys next" at bounding box center [219, 81] width 140 height 55
click at [203, 56] on textarea "worked in capita back office, coms-" at bounding box center [219, 81] width 140 height 55
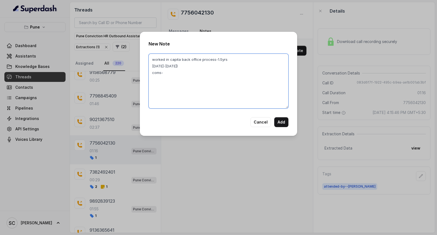
click at [151, 66] on textarea "worked in capita back office process-1.5yrs [DATE]-[DATE]) coms-" at bounding box center [219, 81] width 140 height 55
click at [216, 64] on textarea "worked in capita back office process-1.5yrs joined on [DATE]-[DATE]) coms-" at bounding box center [219, 81] width 140 height 55
drag, startPoint x: 166, startPoint y: 72, endPoint x: 142, endPoint y: 67, distance: 25.1
click at [142, 67] on div "New Note worked in capita back office process-1.5yrs joined on [DATE]-[DATE] co…" at bounding box center [218, 84] width 157 height 104
click at [174, 82] on textarea "worked in capita back office process-1.5yrs joined on [DATE]-[DATE] coms-" at bounding box center [219, 81] width 140 height 55
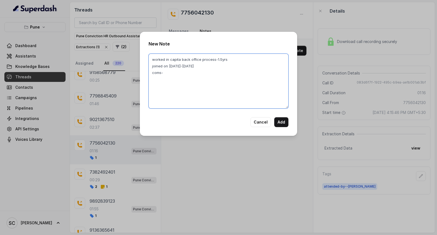
click at [170, 72] on textarea "worked in capita back office process-1.5yrs joined on [DATE]-[DATE] coms-" at bounding box center [219, 81] width 140 height 55
type textarea "worked in capita back office process-1.5yrs joined on [DATE]-[DATE] 23k in hand…"
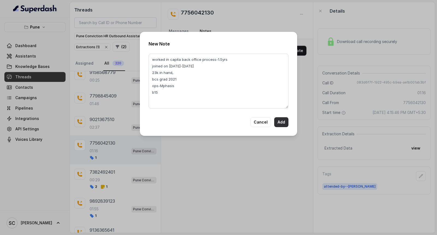
click at [283, 122] on button "Add" at bounding box center [281, 122] width 14 height 10
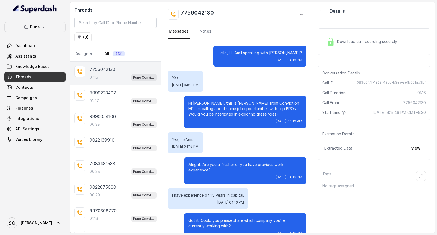
scroll to position [381, 0]
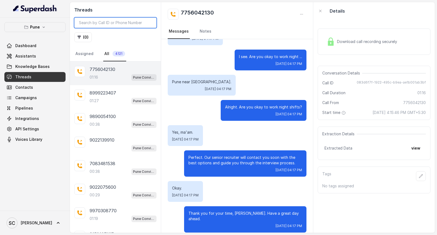
click at [84, 22] on input "search" at bounding box center [115, 22] width 82 height 10
click at [83, 38] on button "( 0 )" at bounding box center [82, 37] width 17 height 10
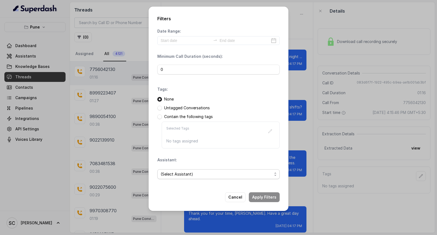
click at [172, 174] on span "(Select Assistant)" at bounding box center [217, 174] width 112 height 7
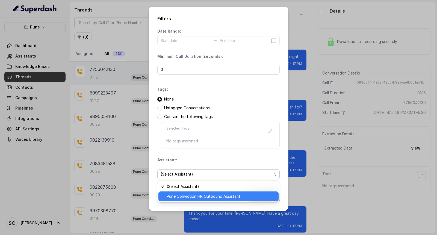
click at [182, 196] on span "Pune Conviction HR Outbound Assistant" at bounding box center [221, 196] width 109 height 7
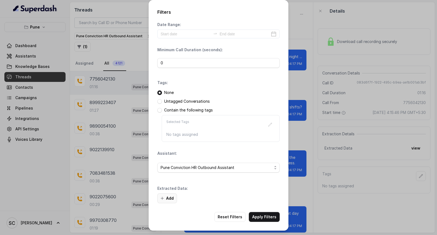
click at [171, 197] on button "Add" at bounding box center [167, 198] width 20 height 10
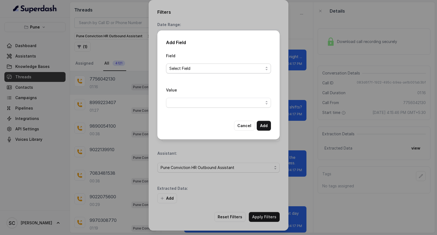
click at [184, 68] on span "Select Field" at bounding box center [216, 68] width 94 height 7
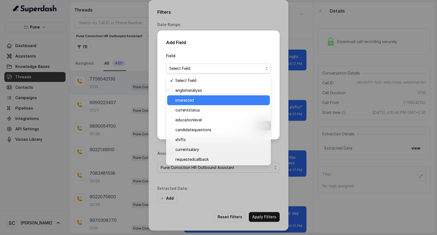
click at [194, 100] on span "interested" at bounding box center [220, 100] width 91 height 7
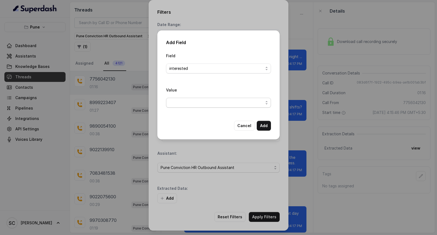
click at [180, 99] on span "button" at bounding box center [218, 103] width 105 height 10
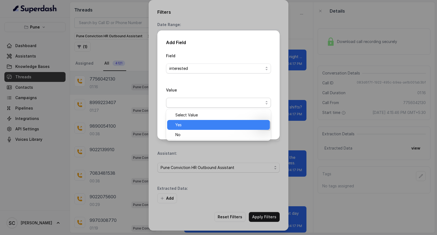
click at [184, 124] on span "Yes" at bounding box center [220, 124] width 91 height 7
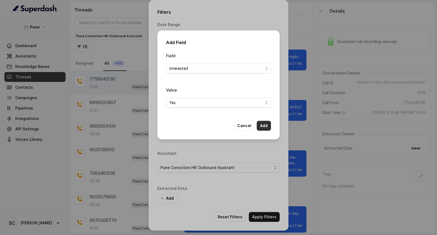
click at [261, 123] on button "Add" at bounding box center [264, 126] width 14 height 10
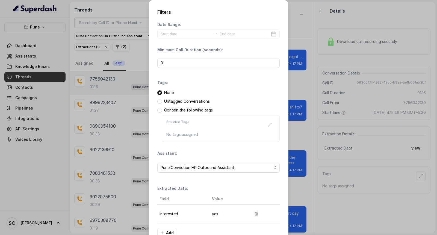
scroll to position [34, 0]
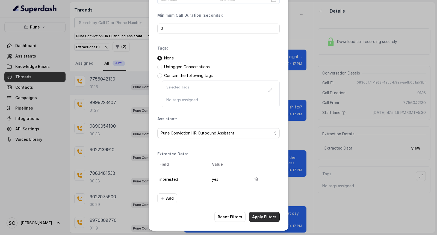
click at [260, 217] on button "Apply Filters" at bounding box center [264, 217] width 31 height 10
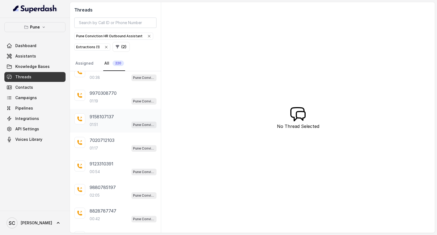
scroll to position [90, 0]
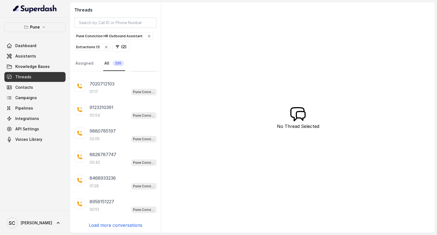
click at [119, 222] on p "Load more conversations" at bounding box center [116, 224] width 54 height 7
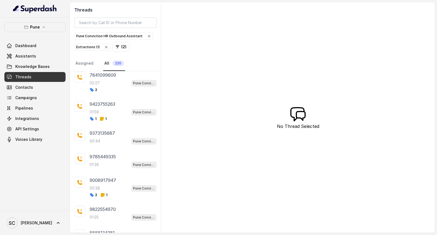
scroll to position [353, 0]
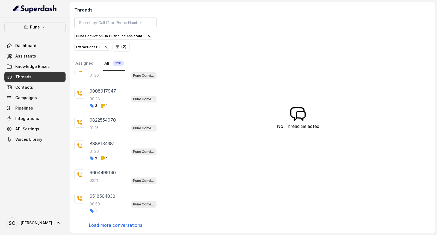
click at [113, 225] on p "Load more conversations" at bounding box center [116, 224] width 54 height 7
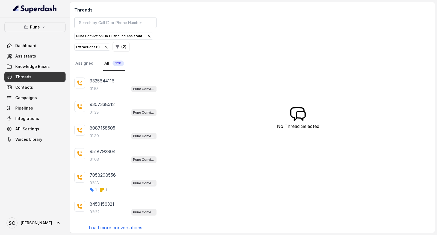
scroll to position [611, 0]
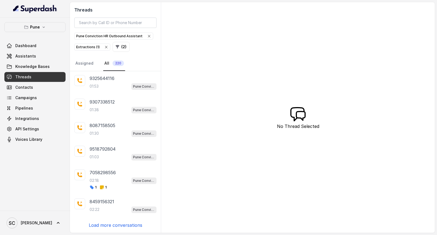
click at [111, 222] on p "Load more conversations" at bounding box center [116, 224] width 54 height 7
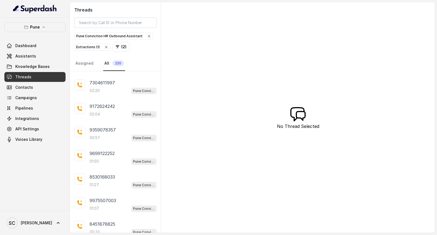
scroll to position [848, 0]
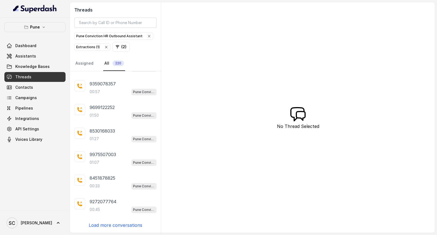
click at [113, 222] on p "Load more conversations" at bounding box center [116, 224] width 54 height 7
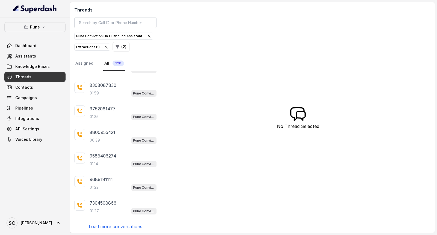
scroll to position [1084, 0]
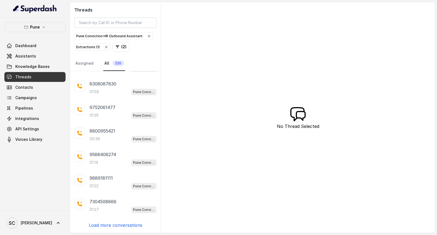
click at [110, 224] on p "Load more conversations" at bounding box center [116, 224] width 54 height 7
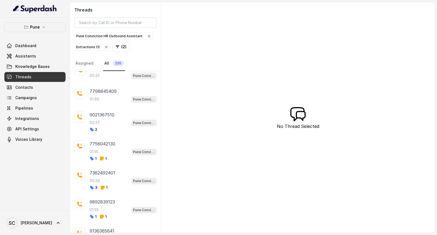
scroll to position [1175, 0]
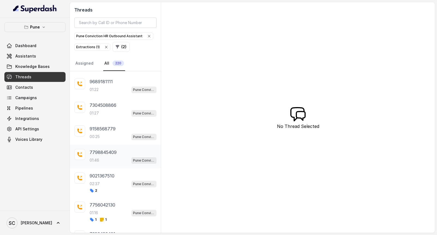
click at [102, 155] on p "7798845409" at bounding box center [103, 152] width 27 height 7
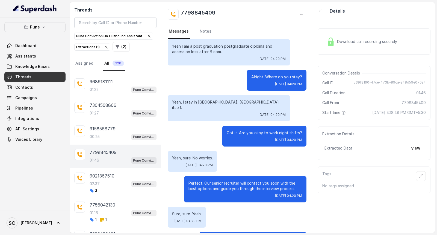
scroll to position [380, 0]
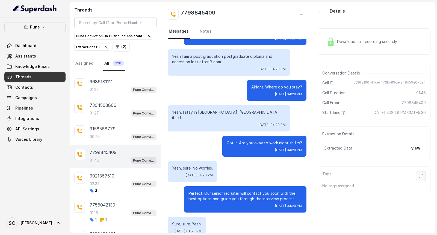
click at [419, 175] on icon "button" at bounding box center [421, 176] width 4 height 4
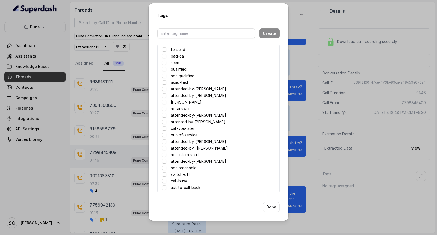
click at [165, 148] on span at bounding box center [164, 148] width 4 height 4
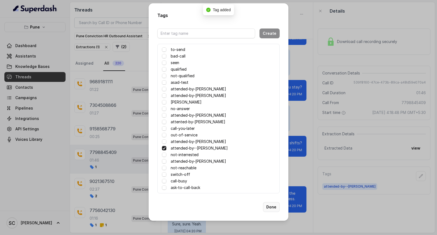
click at [271, 206] on button "Done" at bounding box center [271, 207] width 17 height 10
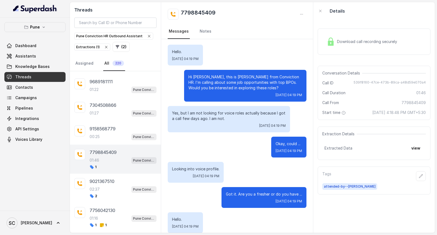
scroll to position [0, 0]
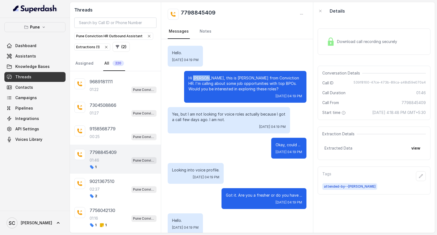
drag, startPoint x: 189, startPoint y: 77, endPoint x: 203, endPoint y: 77, distance: 13.9
click at [203, 77] on p "Hi Abhijeet, this is Monica from Conviction HR. I'm calling about some job oppo…" at bounding box center [246, 83] width 114 height 16
copy p "Abhijee"
drag, startPoint x: 179, startPoint y: 8, endPoint x: 221, endPoint y: 11, distance: 41.4
click at [221, 11] on div "7798845409" at bounding box center [237, 14] width 139 height 11
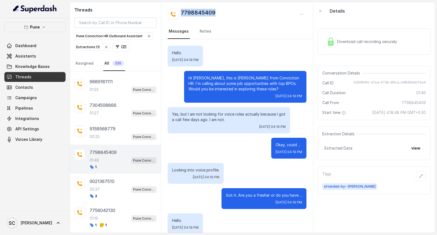
copy h2 "7798845409"
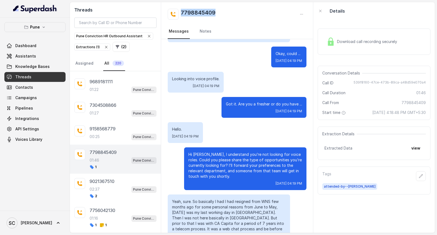
scroll to position [152, 0]
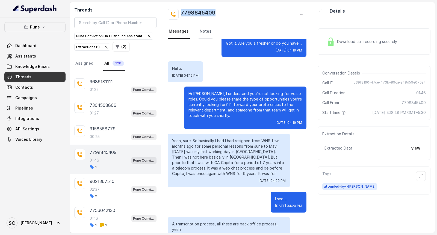
click at [206, 32] on link "Notes" at bounding box center [206, 31] width 14 height 15
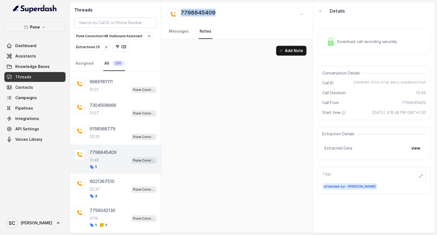
scroll to position [0, 0]
click at [292, 49] on button "Add Note" at bounding box center [291, 51] width 30 height 10
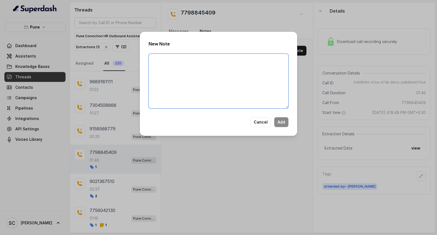
click at [173, 72] on textarea at bounding box center [219, 81] width 140 height 55
type textarea "c"
click at [200, 60] on textarea "7yrs exp-worked in capita pG-2001," at bounding box center [219, 81] width 140 height 55
click at [151, 57] on textarea "7yrs exp-worked in capita pG-2001," at bounding box center [219, 81] width 140 height 55
click at [155, 59] on textarea "7yrs exp-worked in capita pG-2001," at bounding box center [219, 81] width 140 height 55
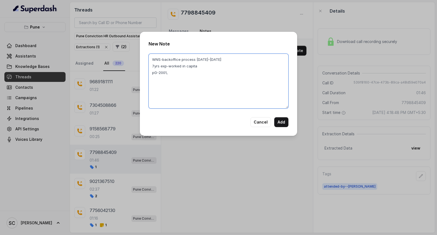
click at [199, 65] on textarea "WNS-backoffice process 2005-2015 7yrs exp-worked in capita pG-2001," at bounding box center [219, 81] width 140 height 55
click at [223, 64] on textarea "WNS-backoffice process 2005-2015 7yrs exp-worked in capita(2017-2024) pG-2001," at bounding box center [219, 81] width 140 height 55
click at [169, 79] on textarea "WNS-backoffice process 2005-2015 7yrs exp-worked in capita(2017-2024) ctc-44700…" at bounding box center [219, 81] width 140 height 55
click at [151, 58] on textarea "WNS-backoffice process 2005-2015 7yrs exp-worked in capita(2017-2024) ctc-44700…" at bounding box center [219, 81] width 140 height 55
click at [224, 57] on textarea "Worked in WNS-backoffice process 2005-2015 7yrs exp-worked in capita(2017-2024)…" at bounding box center [219, 81] width 140 height 55
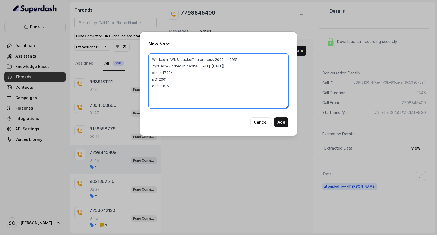
click at [196, 64] on textarea "Worked in WNS-backoffice process 2005 till 2015 7yrs exp-worked in capita(2017-…" at bounding box center [219, 81] width 140 height 55
click at [237, 64] on textarea "Worked in WNS-backoffice process 2005 till 2015 7yrs exp-worked in capita web c…" at bounding box center [219, 81] width 140 height 55
click at [181, 86] on textarea "Worked in WNS-backoffice process 2005 till 2015 7yrs exp-worked in capita web c…" at bounding box center [219, 81] width 140 height 55
click at [171, 93] on textarea "Worked in WNS-backoffice process 2005 till 2015 7yrs exp-worked in capita web c…" at bounding box center [219, 81] width 140 height 55
drag, startPoint x: 151, startPoint y: 92, endPoint x: 176, endPoint y: 93, distance: 25.7
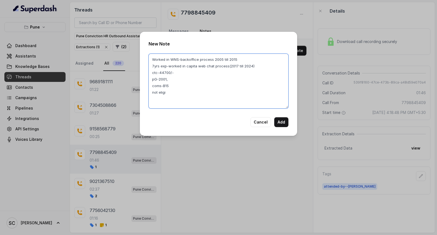
click at [176, 93] on textarea "Worked in WNS-backoffice process 2005 till 2015 7yrs exp-worked in capita web c…" at bounding box center [219, 81] width 140 height 55
drag, startPoint x: 151, startPoint y: 92, endPoint x: 220, endPoint y: 95, distance: 69.2
click at [220, 95] on textarea "Worked in WNS-backoffice process 2005 till 2015 7yrs exp-worked in capita web c…" at bounding box center [219, 81] width 140 height 55
type textarea "Worked in WNS-backoffice process 2005 till 2015 7yrs exp-worked in capita web c…"
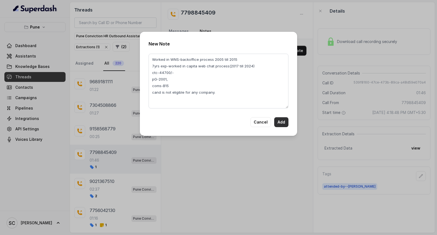
click at [286, 120] on button "Add" at bounding box center [281, 122] width 14 height 10
click at [415, 174] on div "New Note Worked in WNS-backoffice process 2005 till 2015 7yrs exp-worked in cap…" at bounding box center [218, 117] width 437 height 235
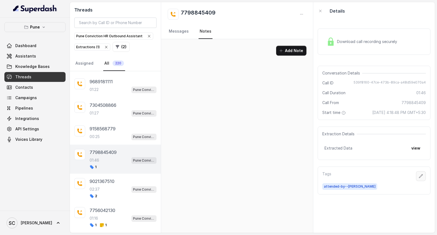
click at [416, 173] on button "button" at bounding box center [421, 176] width 10 height 10
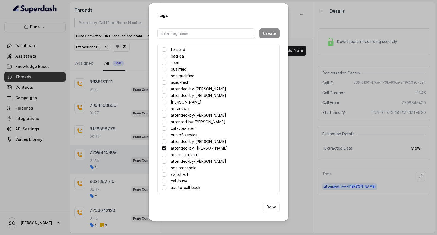
click at [302, 132] on div "Tags Create to-send bad-call seen qualified not-qualified asad-test attended-by…" at bounding box center [218, 117] width 437 height 235
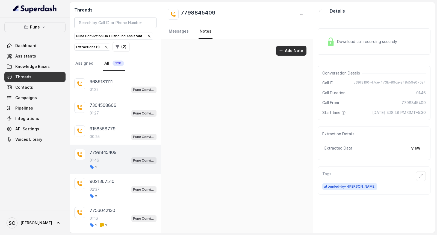
click at [290, 50] on button "Add Note" at bounding box center [291, 51] width 30 height 10
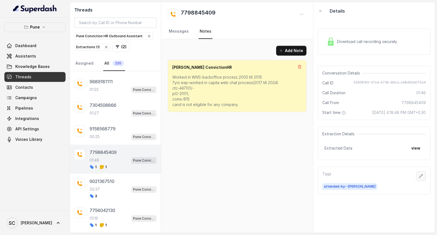
click at [419, 177] on icon "button" at bounding box center [421, 176] width 4 height 4
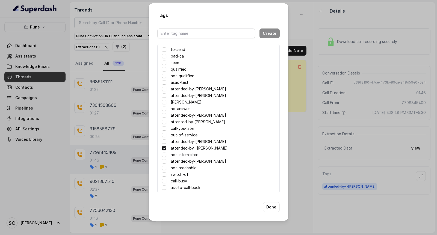
click at [165, 75] on span at bounding box center [164, 76] width 4 height 4
click at [270, 207] on button "Done" at bounding box center [271, 207] width 17 height 10
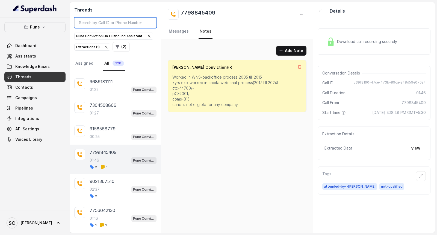
click at [119, 23] on input "search" at bounding box center [115, 22] width 82 height 10
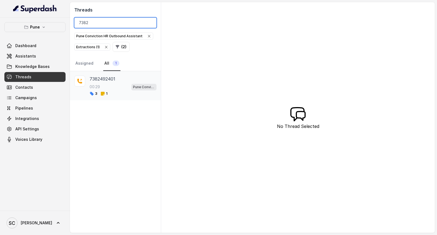
type input "7382"
click at [107, 80] on p "7382492401" at bounding box center [103, 78] width 26 height 7
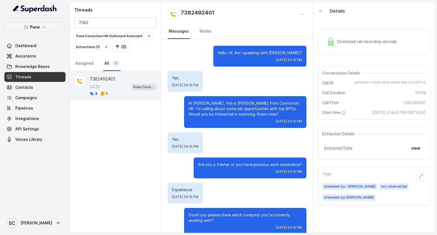
scroll to position [7, 0]
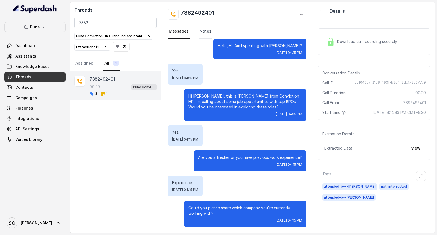
click at [205, 30] on link "Notes" at bounding box center [206, 31] width 14 height 15
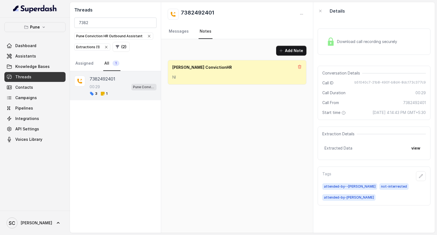
click at [189, 78] on p "NI" at bounding box center [237, 76] width 130 height 5
click at [294, 47] on button "Add Note" at bounding box center [291, 51] width 30 height 10
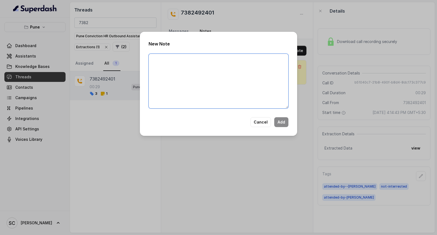
click at [196, 86] on textarea at bounding box center [219, 81] width 140 height 55
paste textarea ""The candidate is not interested, but AI mentioned that he is interested.""
click at [154, 57] on textarea ""The candidate is not interested, but AI mentioned that he is interested." at bounding box center [219, 81] width 140 height 55
type textarea "The candidate is not interested, but AI mentioned that he is interested."
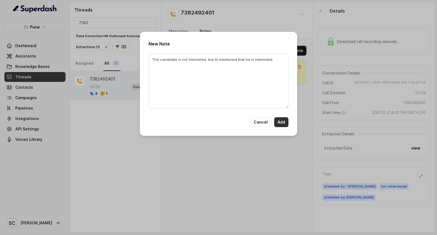
click at [280, 121] on button "Add" at bounding box center [281, 122] width 14 height 10
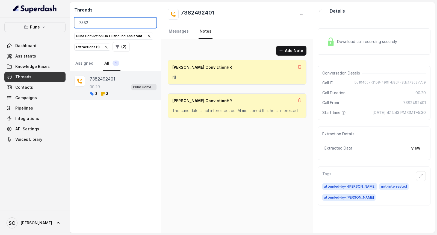
drag, startPoint x: 99, startPoint y: 21, endPoint x: 52, endPoint y: 23, distance: 46.8
click at [52, 23] on div "Pune Dashboard Assistants Knowledge Bases Threads Contacts Campaigns Pipelines …" at bounding box center [218, 117] width 437 height 235
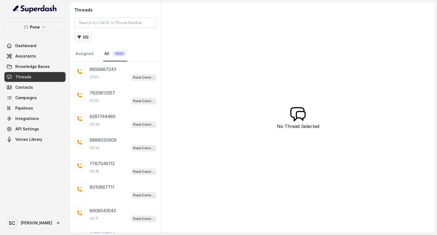
click at [87, 37] on button "( 0 )" at bounding box center [82, 37] width 17 height 10
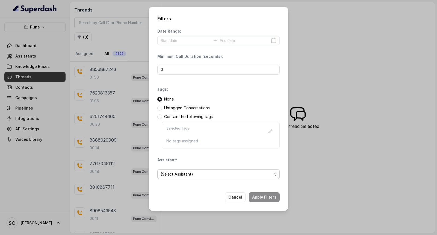
click at [178, 171] on span "(Select Assistant)" at bounding box center [217, 174] width 112 height 7
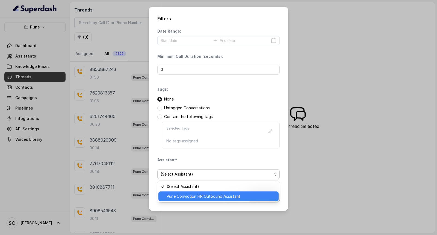
click at [177, 196] on span "Pune Conviction HR Outbound Assistant" at bounding box center [221, 196] width 109 height 7
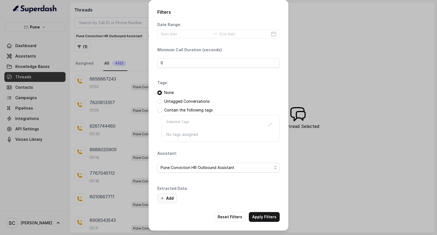
click at [169, 195] on button "Add" at bounding box center [167, 198] width 20 height 10
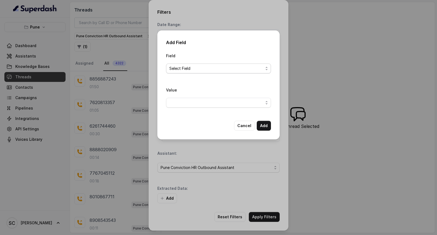
click at [178, 66] on span "Select Field" at bounding box center [216, 68] width 94 height 7
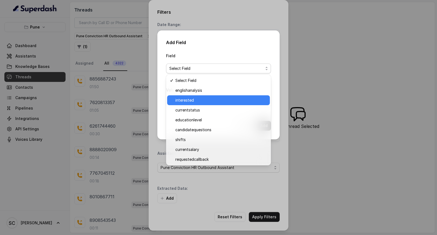
click at [191, 100] on span "interested" at bounding box center [220, 100] width 91 height 7
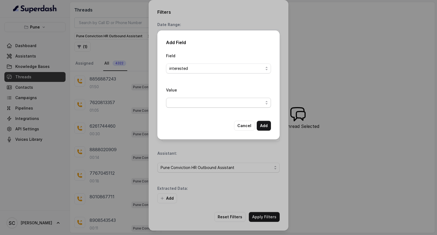
click at [177, 103] on span "button" at bounding box center [218, 103] width 105 height 10
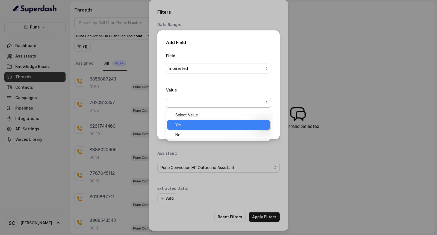
click at [184, 122] on span "Yes" at bounding box center [220, 124] width 91 height 7
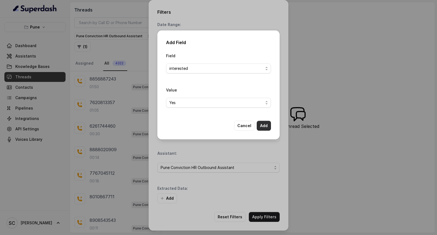
click at [264, 124] on button "Add" at bounding box center [264, 126] width 14 height 10
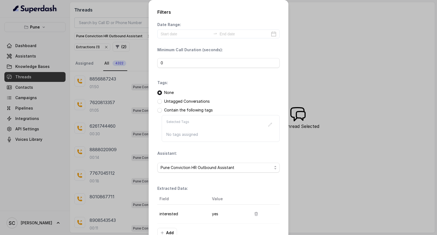
scroll to position [34, 0]
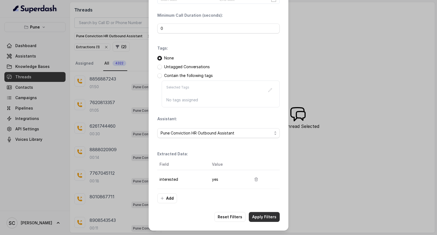
click at [261, 217] on button "Apply Filters" at bounding box center [264, 217] width 31 height 10
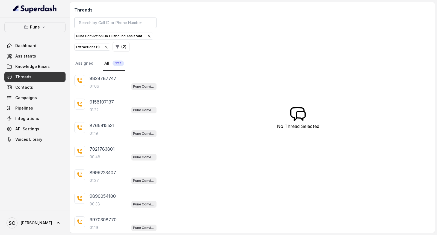
scroll to position [90, 0]
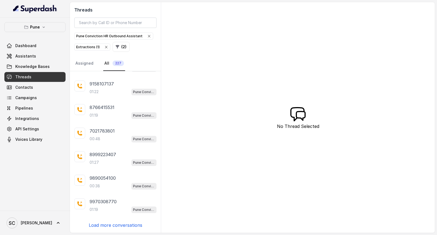
click at [114, 223] on p "Load more conversations" at bounding box center [116, 224] width 54 height 7
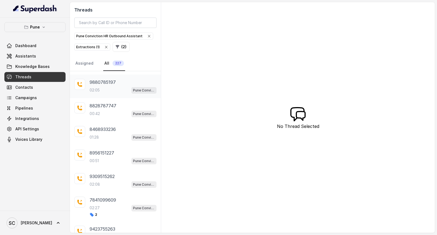
scroll to position [337, 0]
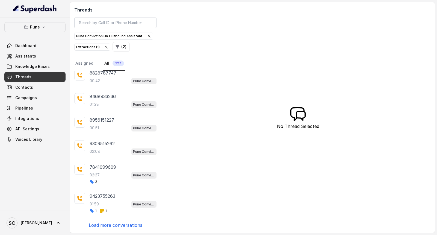
click at [120, 224] on p "Load more conversations" at bounding box center [116, 224] width 54 height 7
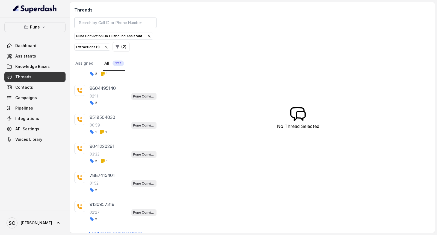
scroll to position [611, 0]
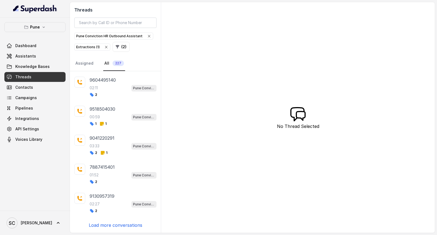
click at [118, 224] on p "Load more conversations" at bounding box center [116, 224] width 54 height 7
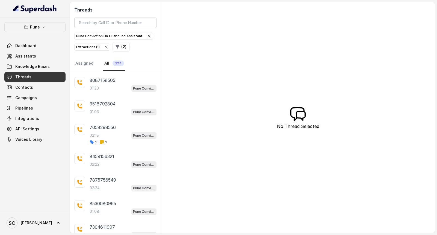
scroll to position [853, 0]
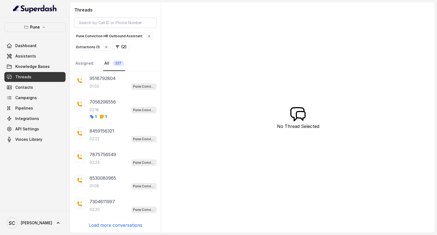
click at [113, 224] on p "Load more conversations" at bounding box center [116, 224] width 54 height 7
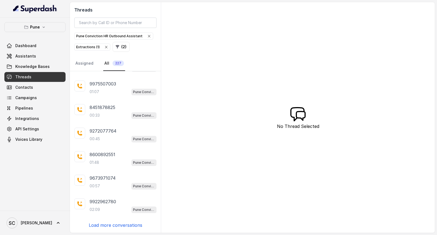
scroll to position [1089, 0]
click at [106, 223] on p "Load more conversations" at bounding box center [116, 224] width 54 height 7
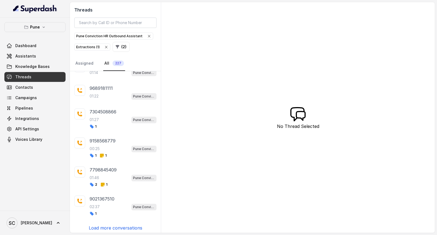
scroll to position [1358, 0]
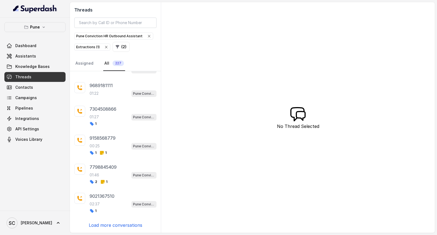
click at [122, 223] on p "Load more conversations" at bounding box center [116, 224] width 54 height 7
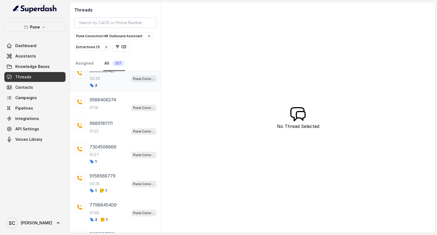
scroll to position [1315, 0]
click at [99, 125] on p "9689181111" at bounding box center [101, 122] width 23 height 7
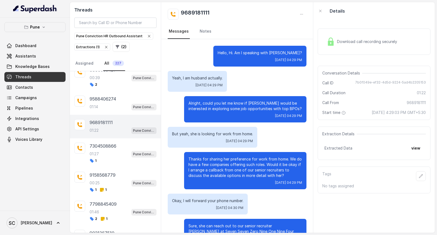
scroll to position [230, 0]
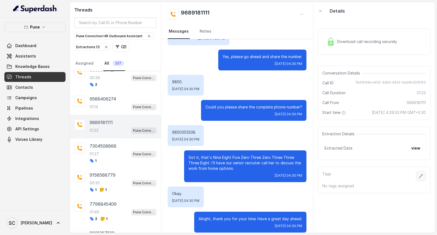
click at [416, 174] on button "button" at bounding box center [421, 176] width 10 height 10
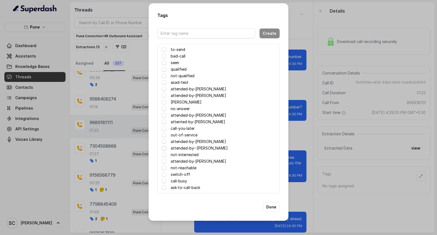
click at [163, 148] on span at bounding box center [164, 148] width 4 height 4
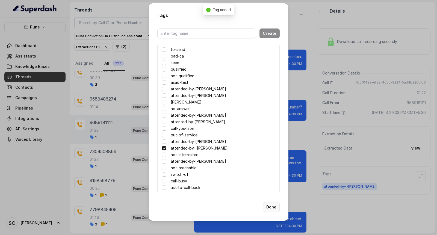
click at [269, 207] on button "Done" at bounding box center [271, 207] width 17 height 10
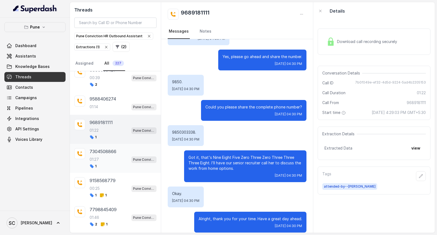
scroll to position [1285, 0]
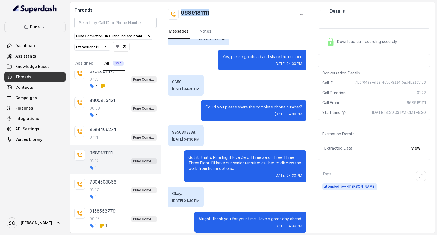
drag, startPoint x: 211, startPoint y: 11, endPoint x: 182, endPoint y: 13, distance: 29.3
click at [182, 13] on div "9689181111" at bounding box center [237, 14] width 139 height 11
copy h2 "9689181111"
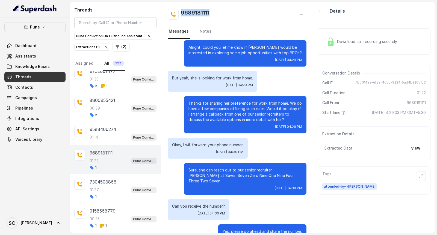
scroll to position [0, 0]
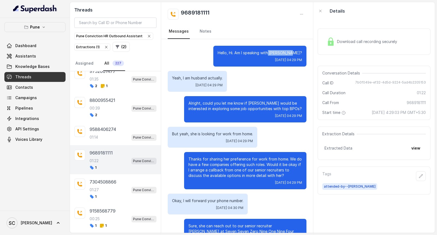
drag, startPoint x: 277, startPoint y: 52, endPoint x: 297, endPoint y: 51, distance: 20.5
click at [297, 51] on p "Hello, Hi. Am I speaking with Zillehuma?" at bounding box center [260, 52] width 84 height 5
copy p "Zillehuma?"
click at [204, 29] on link "Notes" at bounding box center [206, 31] width 14 height 15
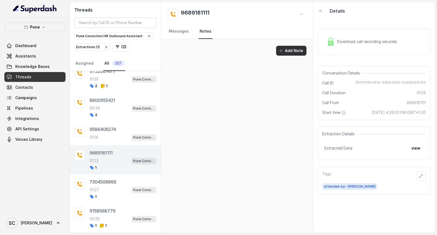
click at [294, 50] on button "Add Note" at bounding box center [291, 51] width 30 height 10
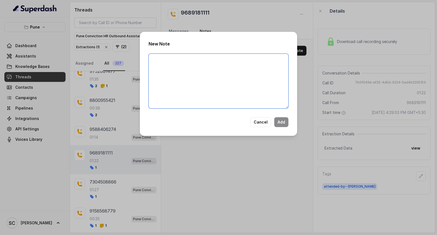
click at [208, 80] on textarea at bounding box center [219, 81] width 140 height 55
paste textarea "Already in touch with Salman,"
type textarea "Already in touch with Salman, he is processing her for Techmn"
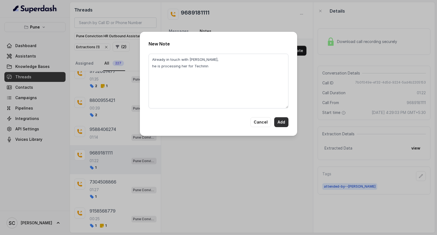
click at [282, 121] on button "Add" at bounding box center [281, 122] width 14 height 10
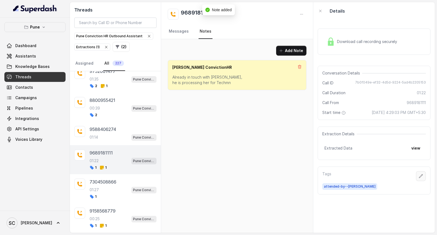
click at [419, 176] on icon "button" at bounding box center [421, 176] width 4 height 4
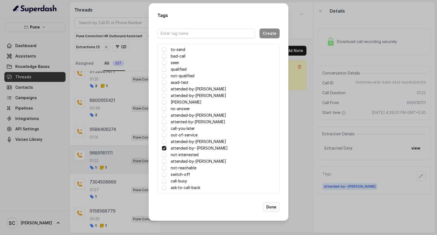
click at [269, 207] on button "Done" at bounding box center [271, 207] width 17 height 10
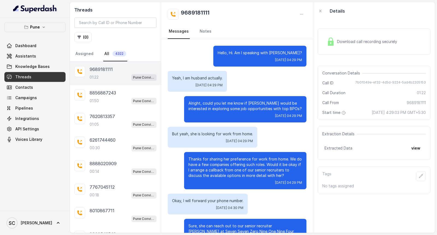
scroll to position [230, 0]
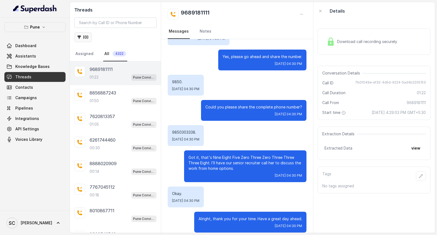
click at [84, 36] on button "( 0 )" at bounding box center [82, 37] width 17 height 10
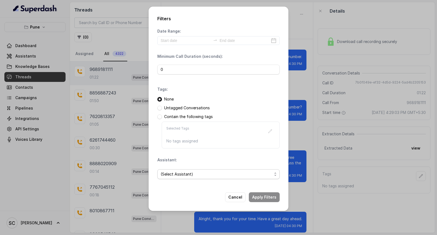
click at [182, 173] on span "(Select Assistant)" at bounding box center [217, 174] width 112 height 7
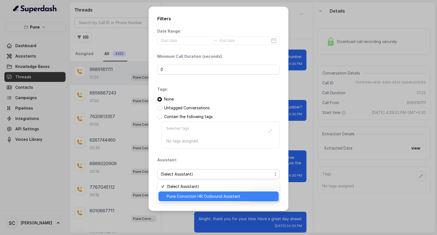
click at [183, 196] on span "Pune Conviction HR Outbound Assistant" at bounding box center [221, 196] width 109 height 7
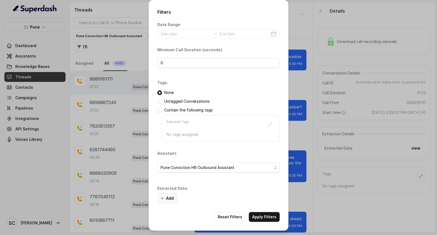
click at [170, 198] on button "Add" at bounding box center [167, 198] width 20 height 10
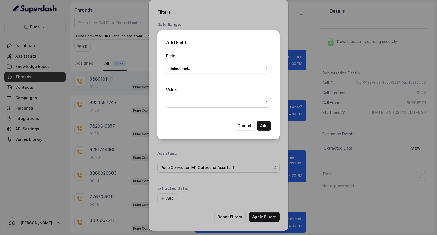
click at [185, 69] on span "Select Field" at bounding box center [216, 68] width 94 height 7
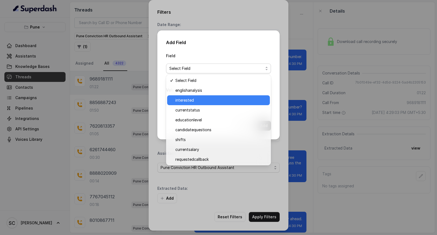
click at [181, 101] on span "interested" at bounding box center [220, 100] width 91 height 7
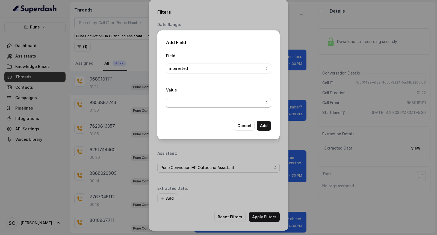
click at [180, 102] on span "button" at bounding box center [218, 103] width 105 height 10
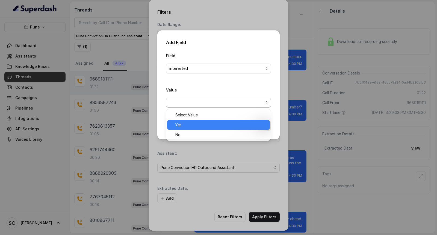
click at [181, 123] on span "Yes" at bounding box center [220, 124] width 91 height 7
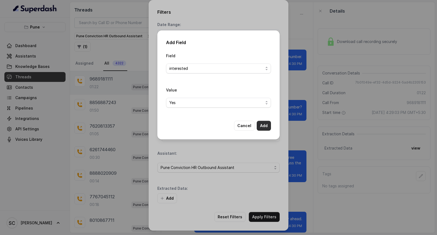
click at [265, 125] on button "Add" at bounding box center [264, 126] width 14 height 10
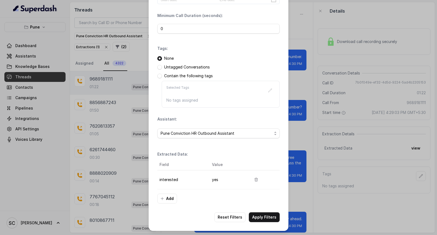
scroll to position [34, 0]
click at [263, 215] on button "Apply Filters" at bounding box center [264, 217] width 31 height 10
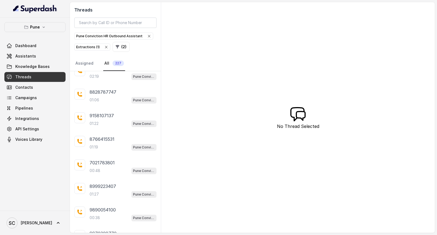
scroll to position [90, 0]
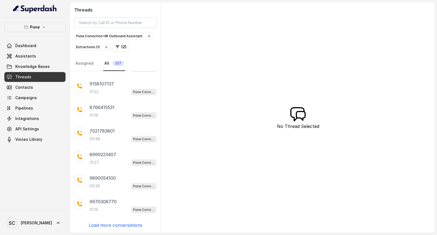
click at [128, 222] on p "Load more conversations" at bounding box center [116, 224] width 54 height 7
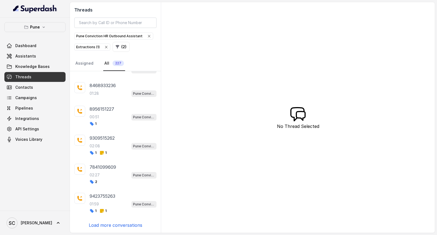
scroll to position [348, 0]
click at [113, 224] on p "Load more conversations" at bounding box center [116, 224] width 54 height 7
click at [121, 225] on p "Load more conversations" at bounding box center [116, 224] width 54 height 7
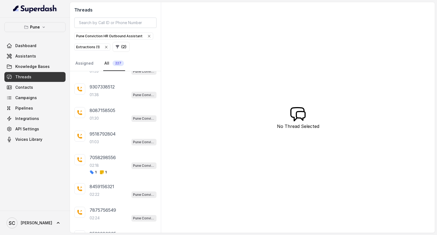
scroll to position [864, 0]
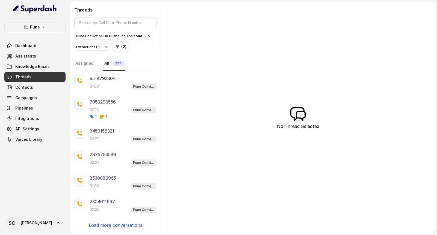
click at [118, 223] on p "Load more conversations" at bounding box center [116, 224] width 54 height 7
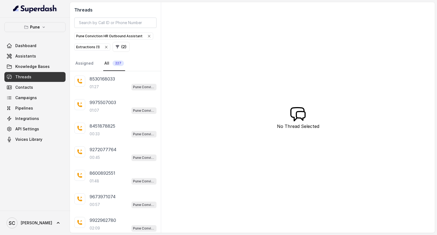
scroll to position [1100, 0]
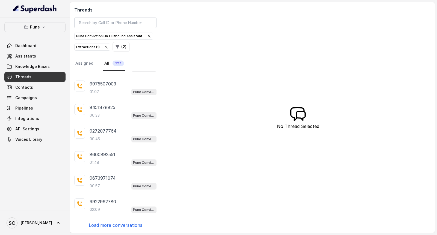
click at [110, 225] on p "Load more conversations" at bounding box center [116, 224] width 54 height 7
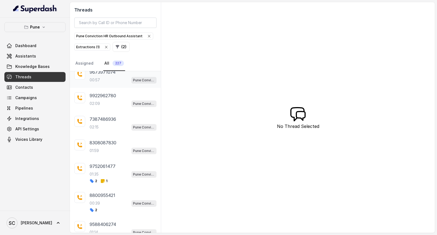
scroll to position [1198, 0]
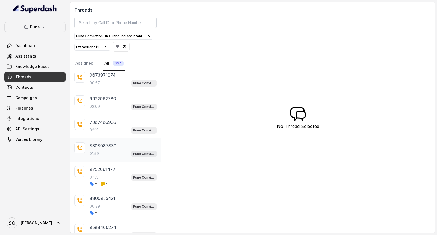
click at [101, 155] on div "01:59 Pune Conviction HR Outbound Assistant" at bounding box center [123, 153] width 67 height 7
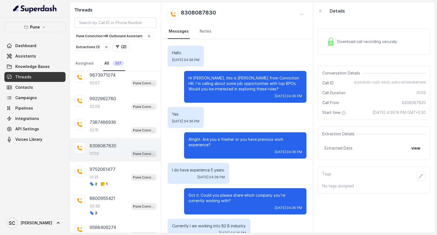
scroll to position [600, 0]
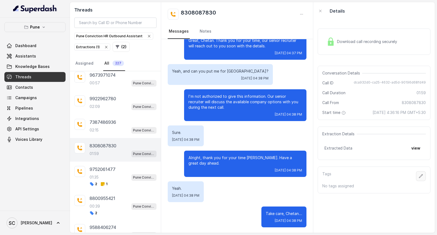
click at [419, 175] on icon "button" at bounding box center [421, 176] width 4 height 4
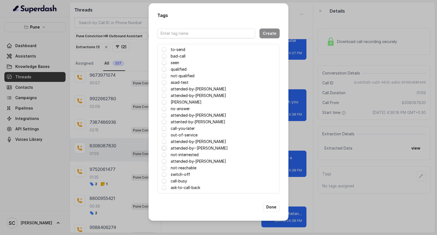
click at [165, 148] on span at bounding box center [164, 148] width 4 height 4
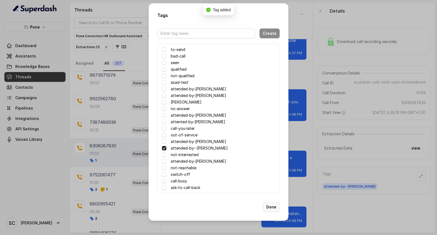
click at [269, 205] on button "Done" at bounding box center [271, 207] width 17 height 10
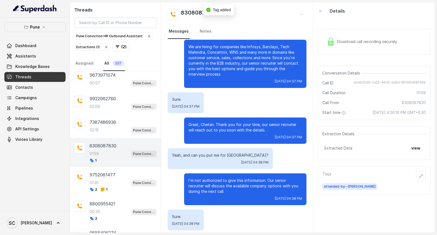
scroll to position [509, 0]
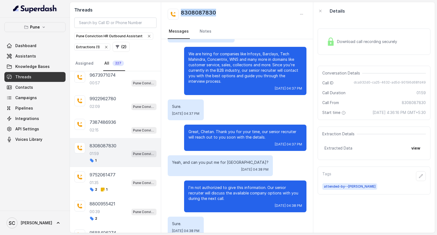
drag, startPoint x: 179, startPoint y: 12, endPoint x: 217, endPoint y: 11, distance: 38.3
click at [217, 11] on div "8308087830" at bounding box center [237, 14] width 139 height 11
copy h2 "8308087830"
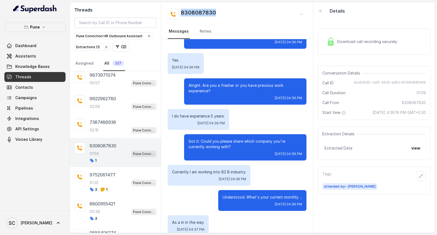
scroll to position [0, 0]
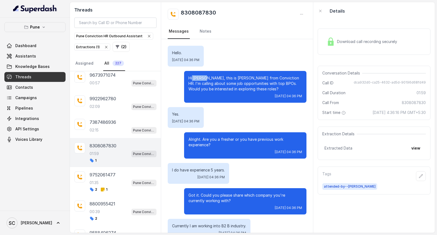
drag, startPoint x: 201, startPoint y: 77, endPoint x: 187, endPoint y: 78, distance: 14.0
click at [189, 78] on p "Hi [PERSON_NAME], this is [PERSON_NAME] from Conviction HR. I'm calling about s…" at bounding box center [246, 83] width 114 height 16
copy p "Chetan"
click at [419, 174] on icon "button" at bounding box center [421, 176] width 4 height 4
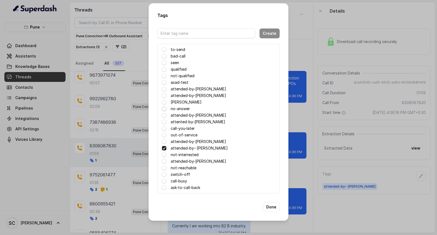
click at [163, 109] on span at bounding box center [164, 108] width 4 height 4
click at [271, 206] on button "Done" at bounding box center [271, 207] width 17 height 10
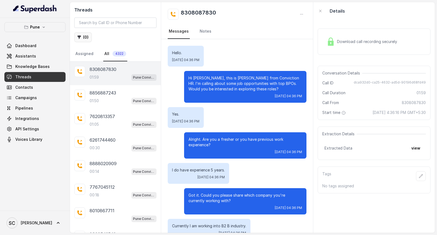
click at [85, 34] on button "( 0 )" at bounding box center [82, 37] width 17 height 10
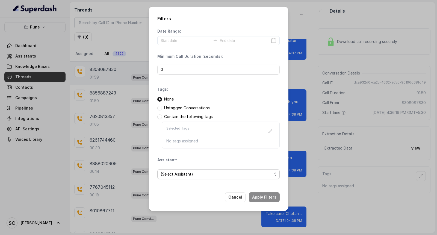
click at [168, 173] on span "(Select Assistant)" at bounding box center [217, 174] width 112 height 7
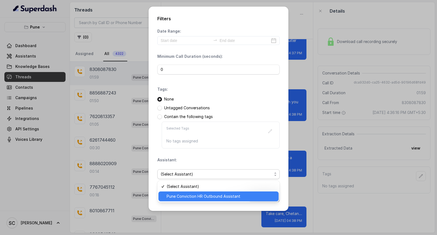
click at [174, 196] on span "Pune Conviction HR Outbound Assistant" at bounding box center [221, 196] width 109 height 7
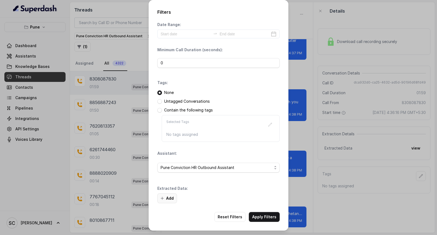
click at [169, 199] on button "Add" at bounding box center [167, 198] width 20 height 10
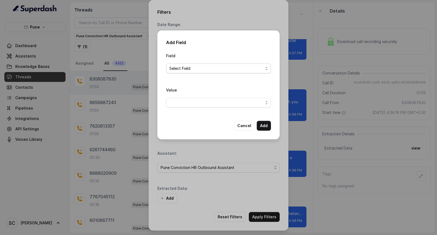
click at [175, 69] on span "Select Field" at bounding box center [216, 68] width 94 height 7
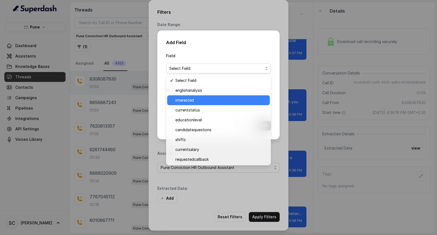
click at [183, 100] on span "interested" at bounding box center [220, 100] width 91 height 7
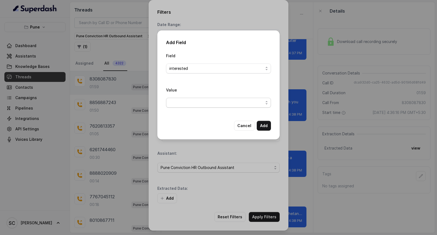
click at [180, 102] on span "button" at bounding box center [218, 103] width 105 height 10
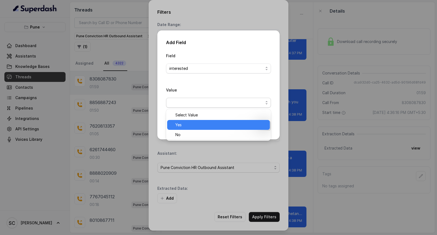
click at [180, 124] on span "Yes" at bounding box center [220, 124] width 91 height 7
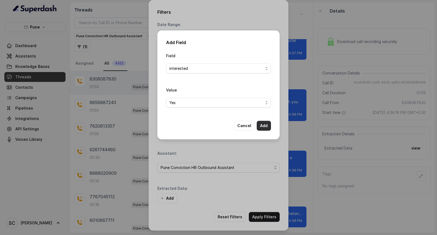
click at [264, 125] on button "Add" at bounding box center [264, 126] width 14 height 10
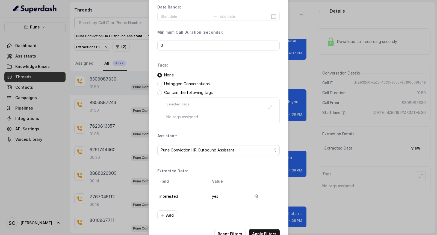
scroll to position [34, 0]
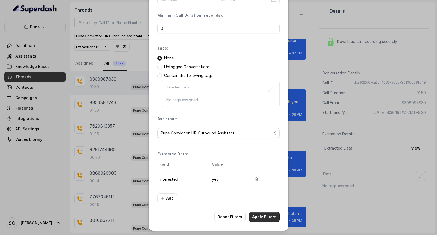
click at [263, 217] on button "Apply Filters" at bounding box center [264, 217] width 31 height 10
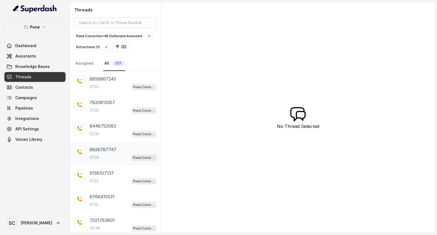
scroll to position [90, 0]
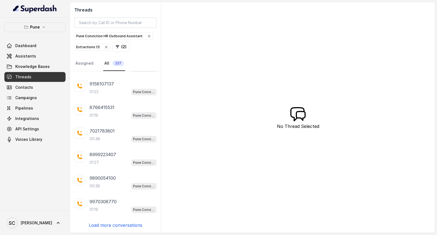
click at [127, 223] on p "Load more conversations" at bounding box center [116, 224] width 54 height 7
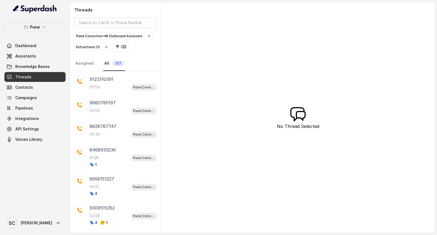
scroll to position [353, 0]
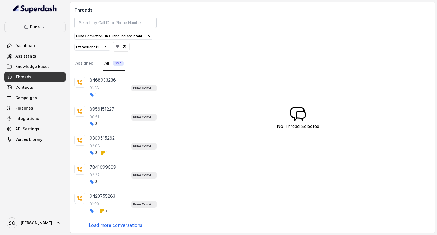
click at [112, 225] on p "Load more conversations" at bounding box center [116, 224] width 54 height 7
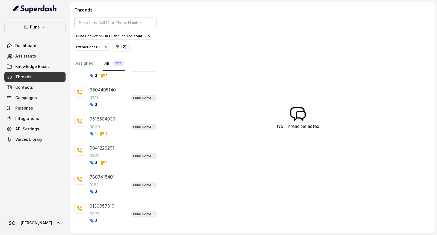
scroll to position [628, 0]
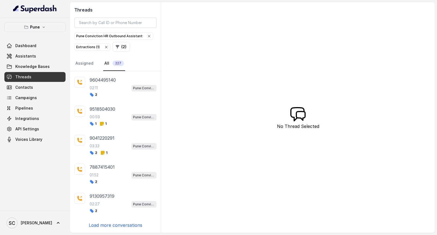
click at [108, 224] on p "Load more conversations" at bounding box center [116, 224] width 54 height 7
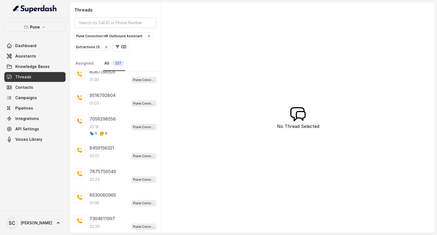
scroll to position [869, 0]
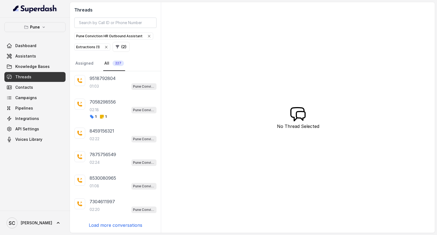
click at [107, 223] on p "Load more conversations" at bounding box center [116, 224] width 54 height 7
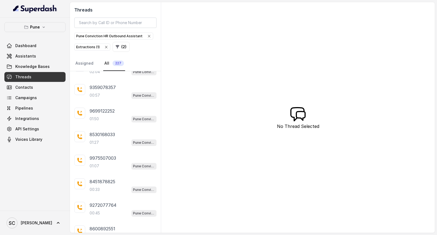
scroll to position [1106, 0]
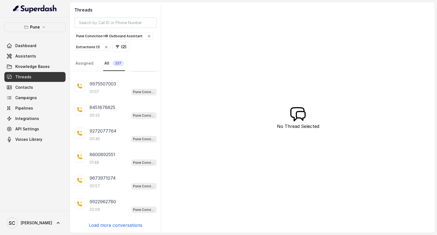
click at [106, 223] on p "Load more conversations" at bounding box center [116, 224] width 54 height 7
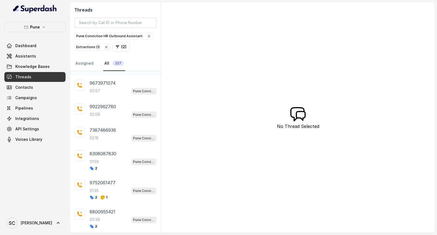
scroll to position [1227, 0]
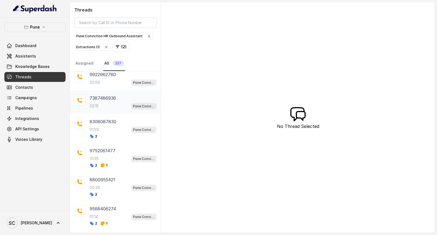
click at [102, 107] on div "7387486936 02:15 Pune Conviction HR Outbound Assistant" at bounding box center [123, 102] width 67 height 15
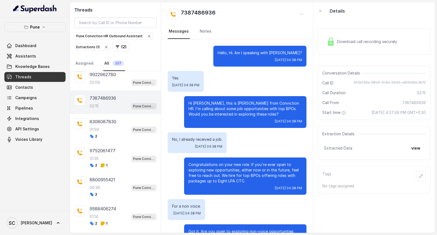
scroll to position [550, 0]
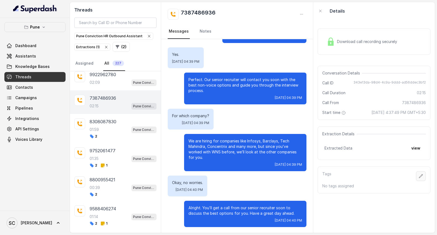
click at [419, 176] on icon "button" at bounding box center [421, 176] width 4 height 4
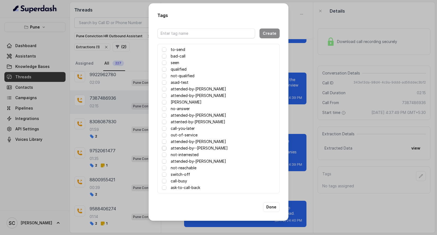
click at [165, 148] on span at bounding box center [164, 148] width 4 height 4
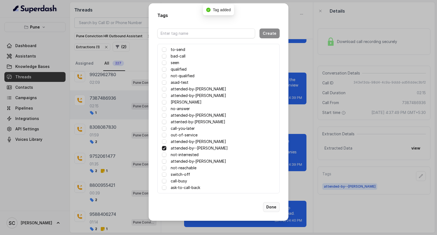
click at [269, 204] on button "Done" at bounding box center [271, 207] width 17 height 10
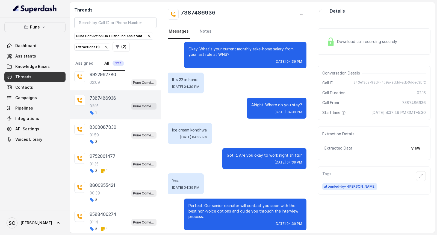
scroll to position [399, 0]
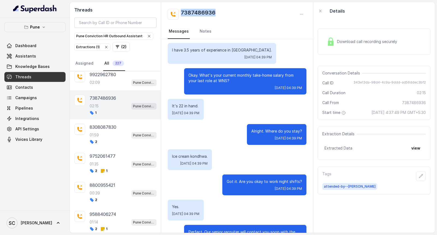
drag, startPoint x: 180, startPoint y: 12, endPoint x: 221, endPoint y: 12, distance: 40.5
click at [221, 12] on div "7387486936" at bounding box center [237, 14] width 139 height 11
copy h2 "7387486936"
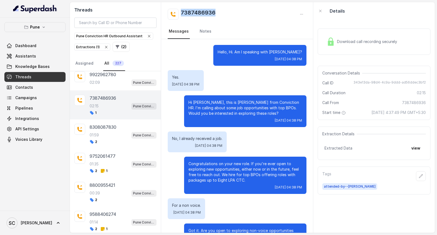
scroll to position [0, 0]
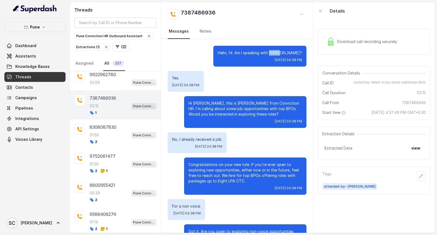
drag, startPoint x: 283, startPoint y: 52, endPoint x: 296, endPoint y: 51, distance: 12.4
click at [296, 51] on p "Hello, Hi. Am I speaking with [PERSON_NAME]?" at bounding box center [260, 52] width 84 height 5
copy p "[PERSON_NAME]"
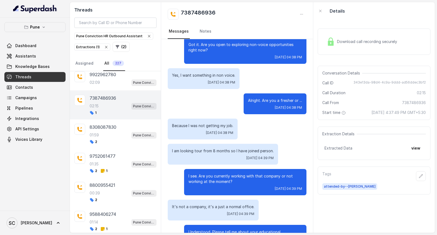
scroll to position [186, 0]
click at [202, 31] on link "Notes" at bounding box center [206, 31] width 14 height 15
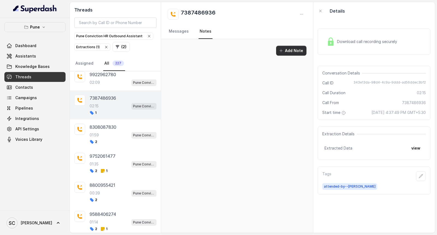
click at [288, 50] on button "Add Note" at bounding box center [291, 51] width 30 height 10
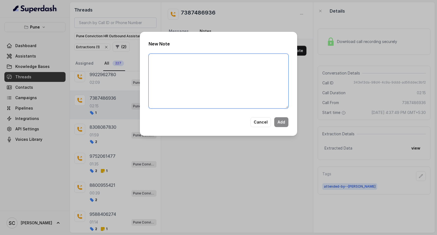
click at [210, 69] on textarea at bounding box center [219, 81] width 140 height 55
type textarea "S"
paste textarea "Name: Contact number: Recruiter: Name of the attender: Comments: AI Improvement:"
click at [171, 59] on textarea "Name: Contact number: Recruiter: Name of the attender: Comments: AI Improvement:" at bounding box center [219, 81] width 140 height 55
type textarea "Name: [PERSON_NAME] Contact number: Recruiter: Name of the attender: Comments: …"
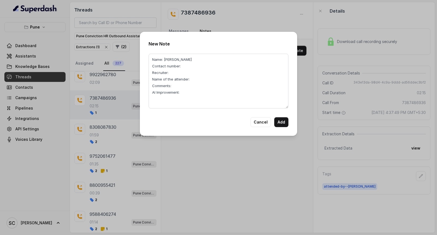
drag, startPoint x: 180, startPoint y: 9, endPoint x: 224, endPoint y: 13, distance: 44.7
click at [224, 13] on div "New Note Name: [PERSON_NAME] Contact number: Recruiter: Name of the attender: C…" at bounding box center [218, 117] width 437 height 235
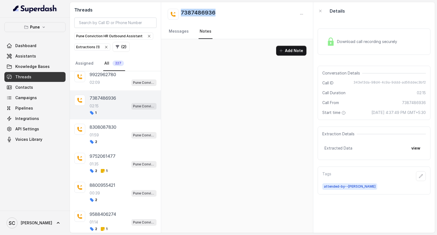
drag, startPoint x: 178, startPoint y: 10, endPoint x: 225, endPoint y: 13, distance: 47.1
click at [225, 13] on div "7387486936" at bounding box center [237, 14] width 139 height 11
copy h2 "7387486936"
click at [285, 50] on button "Add Note" at bounding box center [291, 51] width 30 height 10
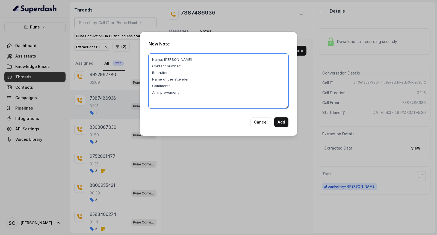
click at [189, 65] on textarea "Name: [PERSON_NAME] Contact number: Recruiter: Name of the attender: Comments: …" at bounding box center [219, 81] width 140 height 55
paste textarea "7387486936"
click at [174, 72] on textarea "Name: [PERSON_NAME] Contact number:[PHONE_NUMBER] Recruiter: Name of the attend…" at bounding box center [219, 81] width 140 height 55
click at [200, 81] on textarea "Name: [PERSON_NAME] Contact number:[PHONE_NUMBER] Recruiter:[PERSON_NAME] Name …" at bounding box center [219, 81] width 140 height 55
click at [182, 86] on textarea "Name: [PERSON_NAME] Contact number:[PHONE_NUMBER] Recruiter:[PERSON_NAME] Name …" at bounding box center [219, 81] width 140 height 55
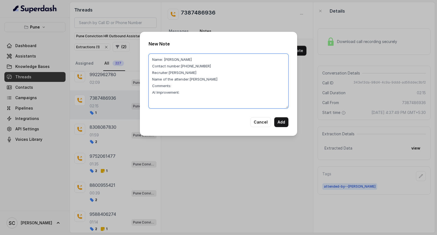
click at [191, 92] on textarea "Name: [PERSON_NAME] Contact number:[PHONE_NUMBER] Recruiter:[PERSON_NAME] Name …" at bounding box center [219, 81] width 140 height 55
click at [177, 86] on textarea "Name: [PERSON_NAME] Contact number:[PHONE_NUMBER] Recruiter:[PERSON_NAME] Name …" at bounding box center [219, 81] width 140 height 55
click at [183, 92] on textarea "Name: [PERSON_NAME] Contact number:[PHONE_NUMBER] Recruiter:[PERSON_NAME] Name …" at bounding box center [219, 81] width 140 height 55
click at [253, 84] on textarea "Name: [PERSON_NAME] Contact number:[PHONE_NUMBER] Recruiter:[PERSON_NAME] Name …" at bounding box center [219, 81] width 140 height 55
click at [186, 93] on textarea "Name: [PERSON_NAME] Contact number:[PHONE_NUMBER] Recruiter:[PERSON_NAME] Name …" at bounding box center [219, 81] width 140 height 55
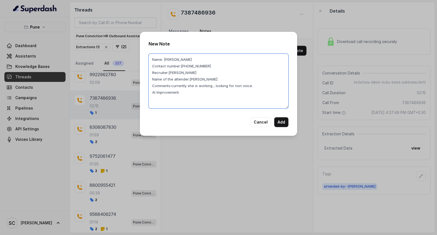
drag, startPoint x: 215, startPoint y: 85, endPoint x: 256, endPoint y: 85, distance: 41.3
click at [256, 85] on textarea "Name: [PERSON_NAME] Contact number:[PHONE_NUMBER] Recruiter:[PERSON_NAME] Name …" at bounding box center [219, 81] width 140 height 55
click at [186, 94] on textarea "Name: [PERSON_NAME] Contact number:[PHONE_NUMBER] Recruiter:[PERSON_NAME] Name …" at bounding box center [219, 81] width 140 height 55
type textarea "Name: Mahek Soudagar Contact number:7387486936 Recruiter:komal Name of the atte…"
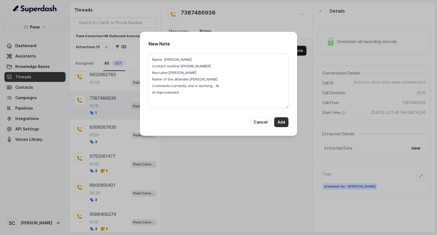
click at [280, 121] on button "Add" at bounding box center [281, 122] width 14 height 10
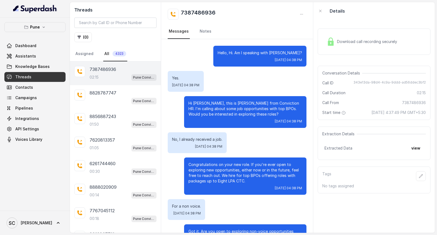
scroll to position [550, 0]
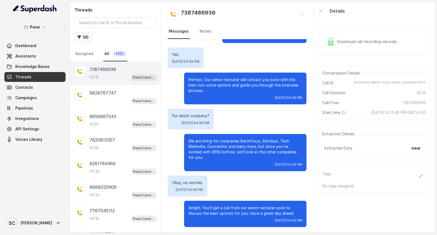
click at [85, 37] on button "( 0 )" at bounding box center [82, 37] width 17 height 10
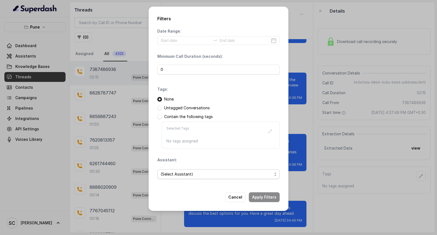
click at [173, 171] on span "(Select Assistant)" at bounding box center [217, 174] width 112 height 7
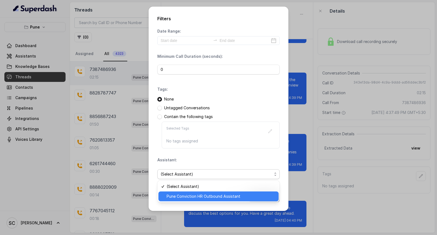
click at [176, 195] on span "Pune Conviction HR Outbound Assistant" at bounding box center [221, 196] width 109 height 7
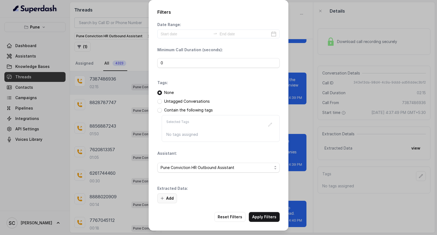
click at [171, 199] on button "Add" at bounding box center [167, 198] width 20 height 10
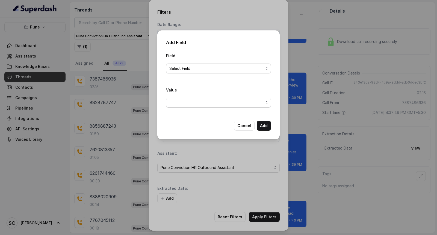
click at [174, 69] on span "Select Field" at bounding box center [216, 68] width 94 height 7
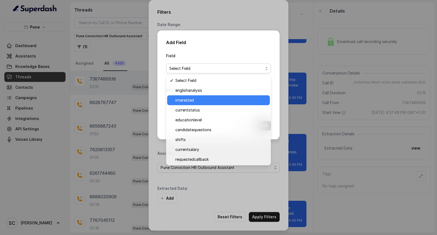
click at [183, 98] on span "interested" at bounding box center [220, 100] width 91 height 7
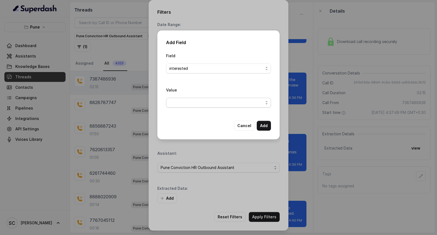
click at [181, 99] on span "button" at bounding box center [218, 103] width 105 height 10
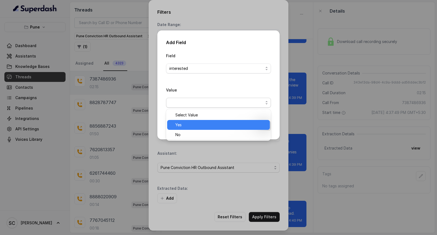
click at [185, 123] on span "Yes" at bounding box center [220, 124] width 91 height 7
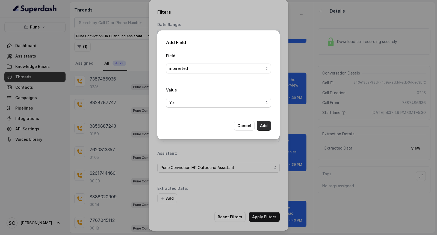
click at [262, 126] on button "Add" at bounding box center [264, 126] width 14 height 10
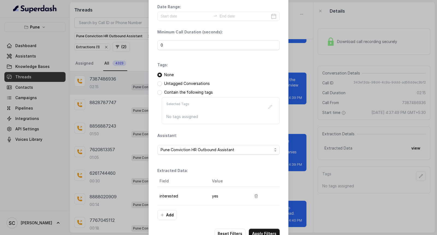
scroll to position [34, 0]
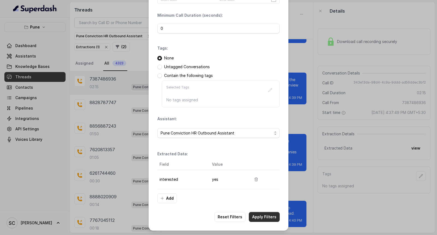
click at [265, 215] on button "Apply Filters" at bounding box center [264, 217] width 31 height 10
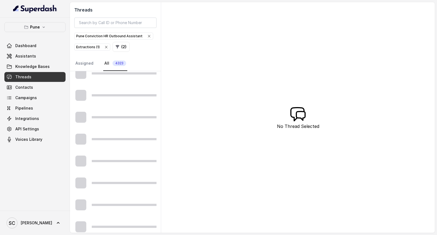
scroll to position [275, 0]
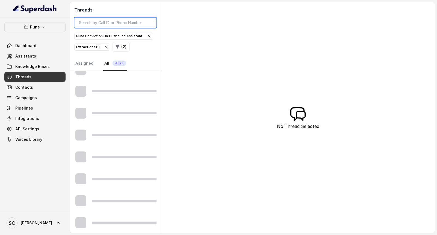
click at [99, 23] on input "search" at bounding box center [115, 22] width 82 height 10
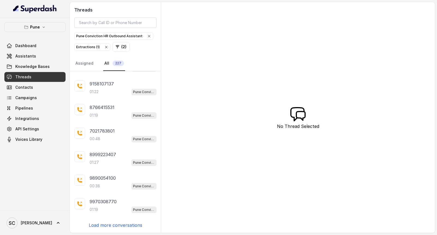
click at [147, 36] on icon "button" at bounding box center [149, 36] width 4 height 4
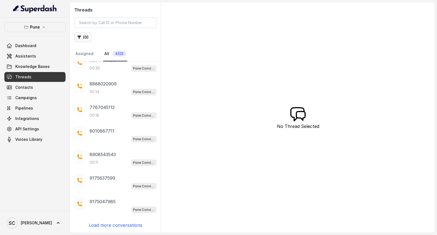
click at [83, 36] on button "( 0 )" at bounding box center [82, 37] width 17 height 10
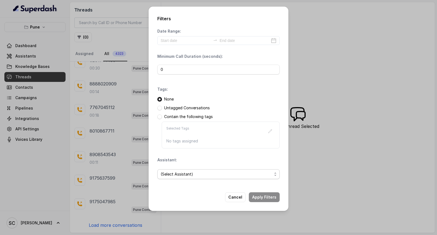
click at [171, 173] on span "(Select Assistant)" at bounding box center [217, 174] width 112 height 7
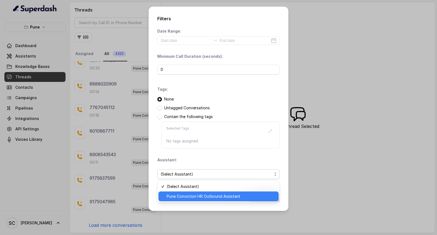
click at [176, 194] on span "Pune Conviction HR Outbound Assistant" at bounding box center [221, 196] width 109 height 7
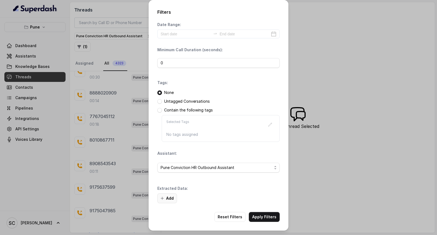
click at [168, 197] on button "Add" at bounding box center [167, 198] width 20 height 10
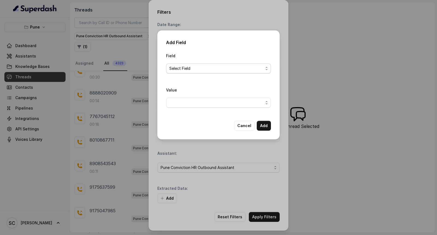
click at [180, 68] on span "Select Field" at bounding box center [216, 68] width 94 height 7
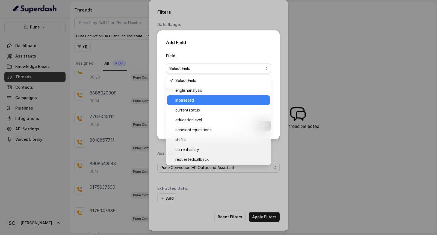
click at [192, 101] on span "interested" at bounding box center [220, 100] width 91 height 7
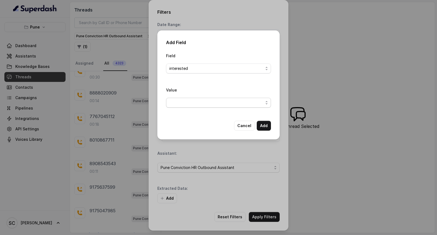
click at [192, 102] on span "button" at bounding box center [218, 103] width 105 height 10
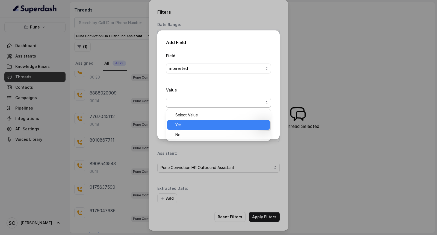
click at [188, 124] on span "Yes" at bounding box center [220, 124] width 91 height 7
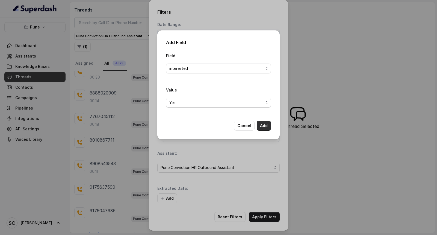
click at [264, 124] on button "Add" at bounding box center [264, 126] width 14 height 10
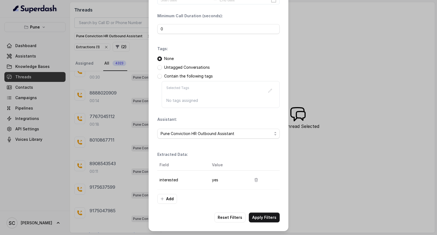
scroll to position [34, 0]
click at [253, 216] on button "Apply Filters" at bounding box center [264, 217] width 31 height 10
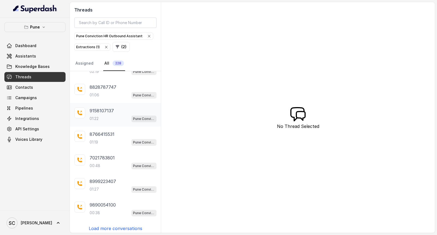
scroll to position [90, 0]
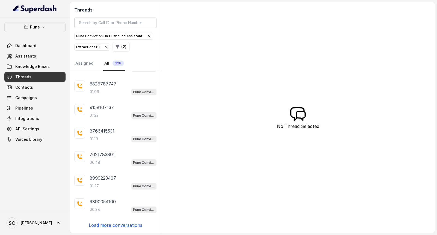
click at [111, 223] on p "Load more conversations" at bounding box center [116, 224] width 54 height 7
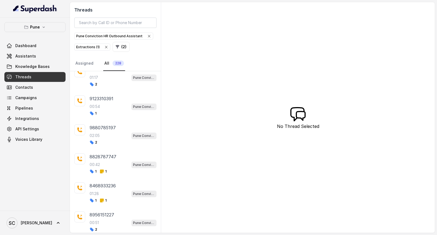
scroll to position [370, 0]
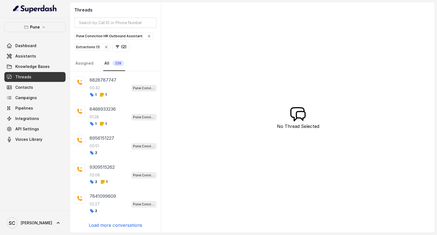
click at [115, 225] on p "Load more conversations" at bounding box center [116, 224] width 54 height 7
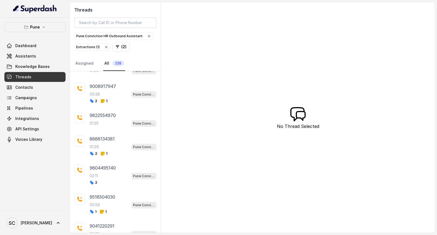
scroll to position [644, 0]
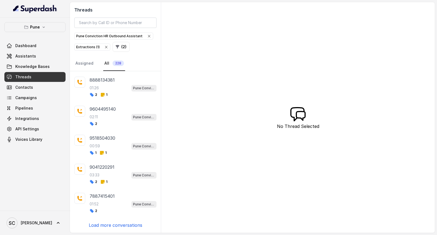
click at [114, 223] on p "Load more conversations" at bounding box center [116, 224] width 54 height 7
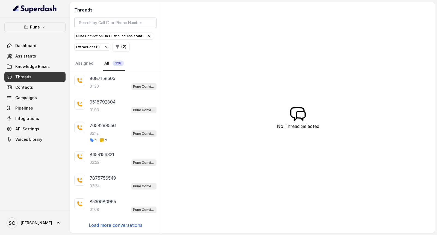
scroll to position [891, 0]
click at [121, 224] on p "Load more conversations" at bounding box center [116, 224] width 54 height 7
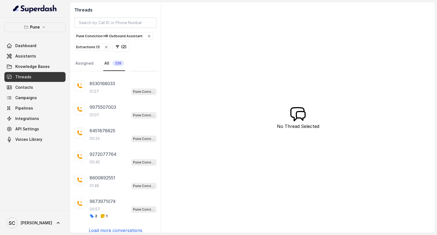
scroll to position [1133, 0]
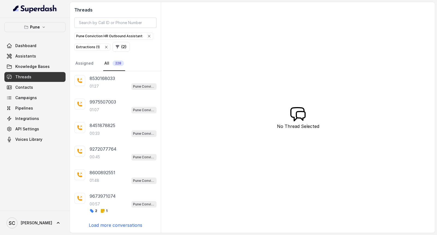
click at [125, 224] on p "Load more conversations" at bounding box center [116, 224] width 54 height 7
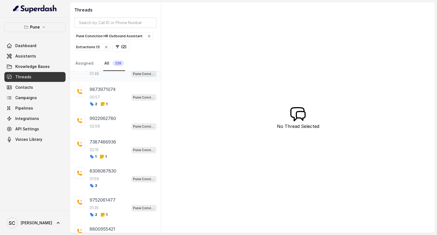
scroll to position [1224, 0]
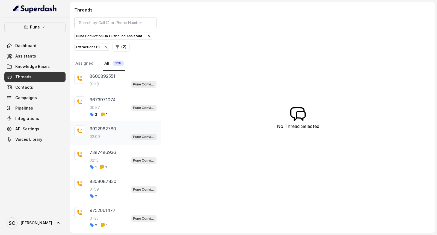
click at [101, 140] on div "02:09 Pune Conviction HR Outbound Assistant" at bounding box center [123, 136] width 67 height 7
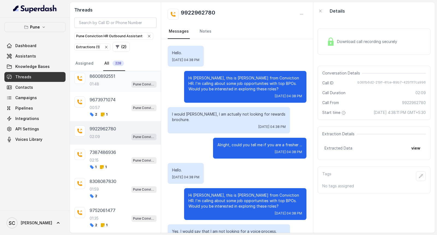
click at [100, 87] on div "01:48 Pune Conviction HR Outbound Assistant" at bounding box center [123, 83] width 67 height 7
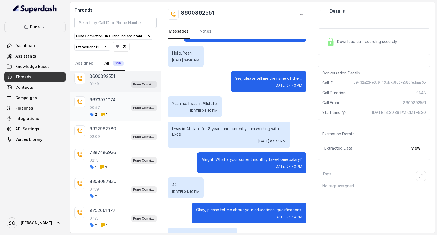
scroll to position [1163, 0]
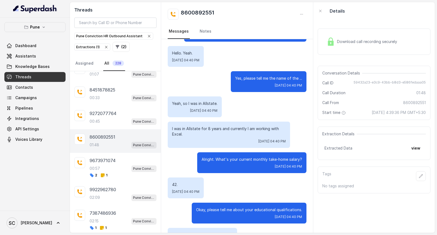
click at [100, 146] on div "8600892551 01:48 Pune Conviction HR Outbound Assistant" at bounding box center [123, 140] width 67 height 15
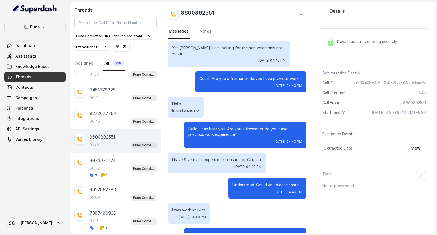
scroll to position [91, 0]
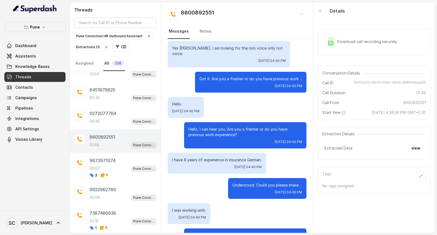
click at [100, 140] on p "8600892551" at bounding box center [103, 136] width 26 height 7
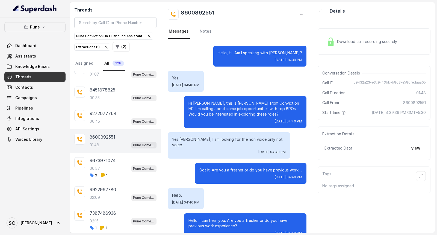
click at [98, 140] on p "8600892551" at bounding box center [103, 136] width 26 height 7
click at [102, 138] on p "8600892551" at bounding box center [103, 136] width 26 height 7
click at [94, 140] on p "8600892551" at bounding box center [103, 136] width 26 height 7
click at [103, 140] on p "8600892551" at bounding box center [103, 136] width 26 height 7
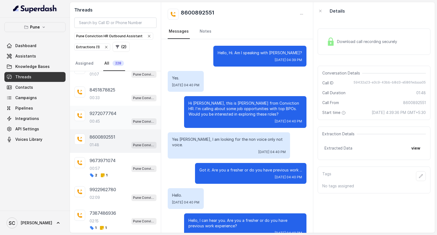
click at [102, 125] on div "00:45 Pune Conviction HR Outbound Assistant" at bounding box center [123, 121] width 67 height 7
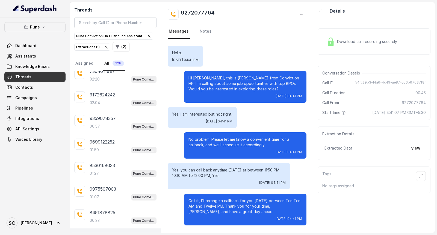
scroll to position [1012, 0]
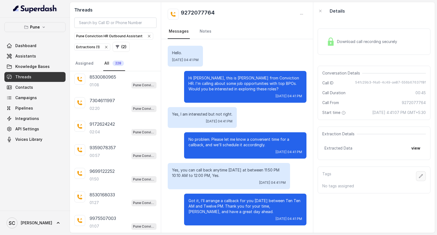
click at [419, 176] on icon "button" at bounding box center [421, 176] width 4 height 4
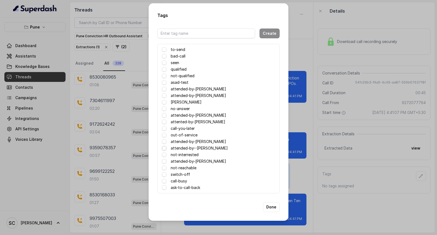
click at [164, 148] on span at bounding box center [164, 148] width 4 height 4
click at [269, 206] on button "Done" at bounding box center [271, 207] width 17 height 10
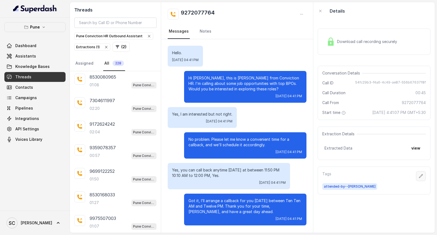
click at [419, 174] on icon "button" at bounding box center [421, 176] width 4 height 4
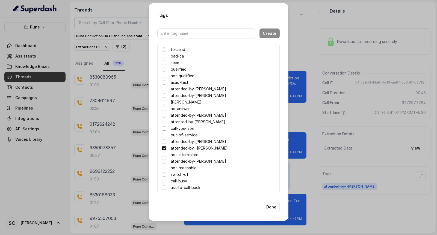
click at [163, 127] on span at bounding box center [164, 128] width 4 height 4
click at [273, 205] on button "Done" at bounding box center [271, 207] width 17 height 10
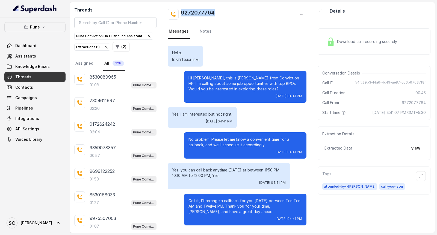
drag, startPoint x: 181, startPoint y: 10, endPoint x: 222, endPoint y: 17, distance: 42.0
click at [222, 17] on div "9272077764" at bounding box center [237, 14] width 139 height 11
copy h2 "9272077764"
drag, startPoint x: 207, startPoint y: 77, endPoint x: 192, endPoint y: 75, distance: 14.8
click at [192, 75] on p "Hi [PERSON_NAME], this is [PERSON_NAME] from Conviction HR. I'm calling about s…" at bounding box center [246, 83] width 114 height 16
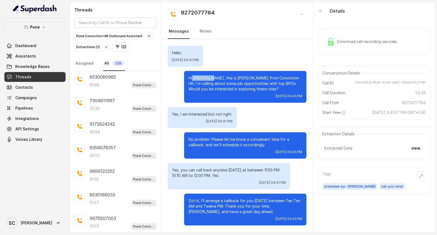
copy p "Kshitiz,"
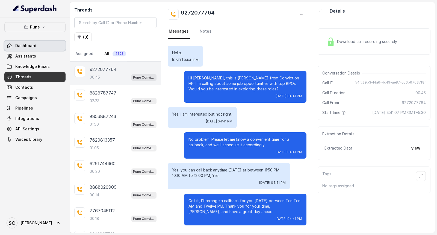
click at [18, 45] on span "Dashboard" at bounding box center [25, 45] width 21 height 5
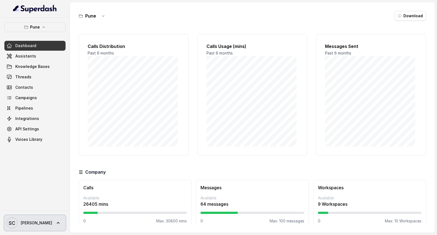
click at [55, 223] on icon at bounding box center [57, 222] width 5 height 5
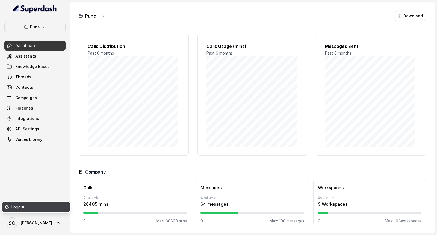
click at [19, 207] on div "Logout" at bounding box center [34, 206] width 46 height 7
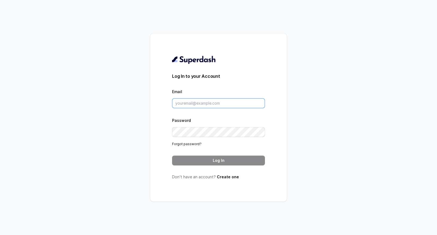
type input "[PERSON_NAME][EMAIL_ADDRESS][DOMAIN_NAME]"
